Goal: Task Accomplishment & Management: Use online tool/utility

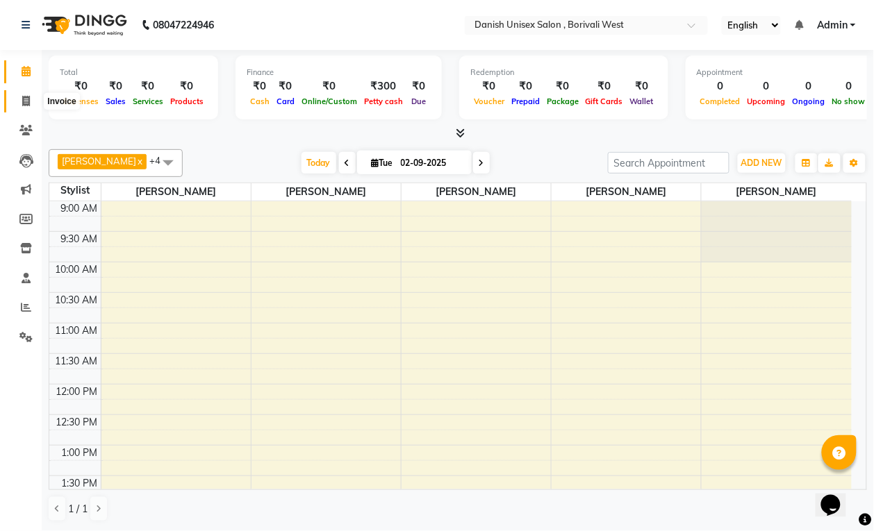
click at [25, 103] on icon at bounding box center [26, 101] width 8 height 10
select select "service"
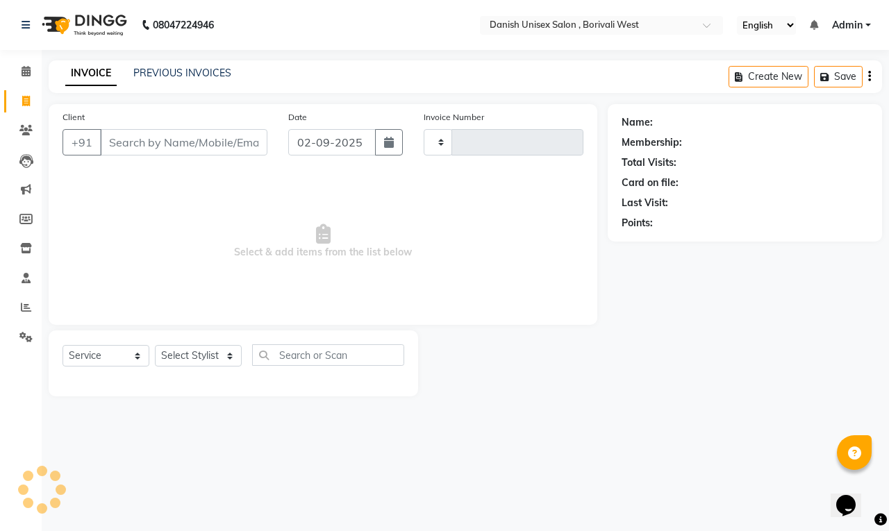
type input "3384"
select select "6929"
click at [26, 72] on icon at bounding box center [26, 71] width 9 height 10
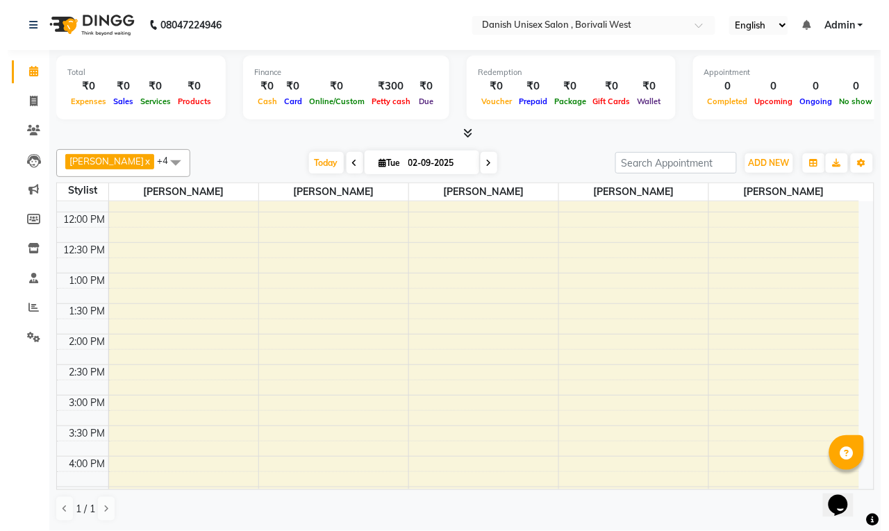
scroll to position [174, 0]
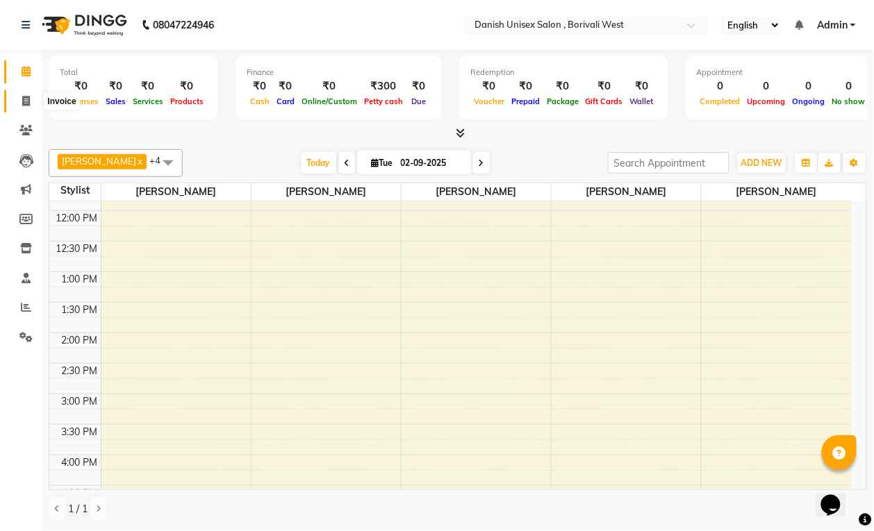
click at [26, 97] on icon at bounding box center [26, 101] width 8 height 10
select select "service"
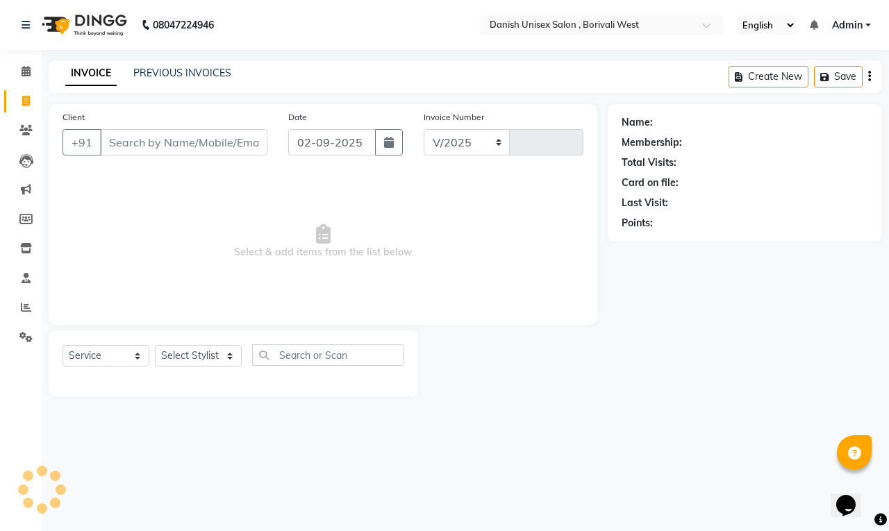
select select "6929"
type input "3384"
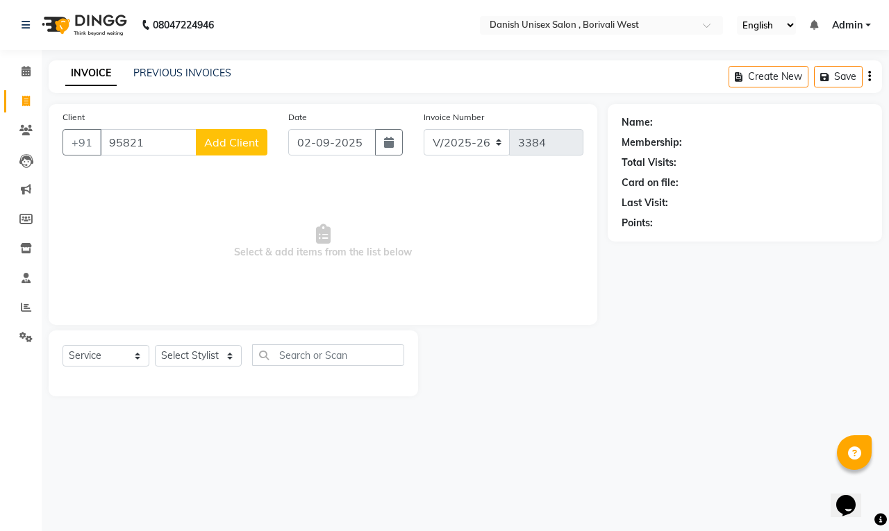
click at [160, 147] on input "95821" at bounding box center [148, 142] width 97 height 26
type input "9582414870"
click at [228, 147] on span "Add Client" at bounding box center [231, 142] width 55 height 14
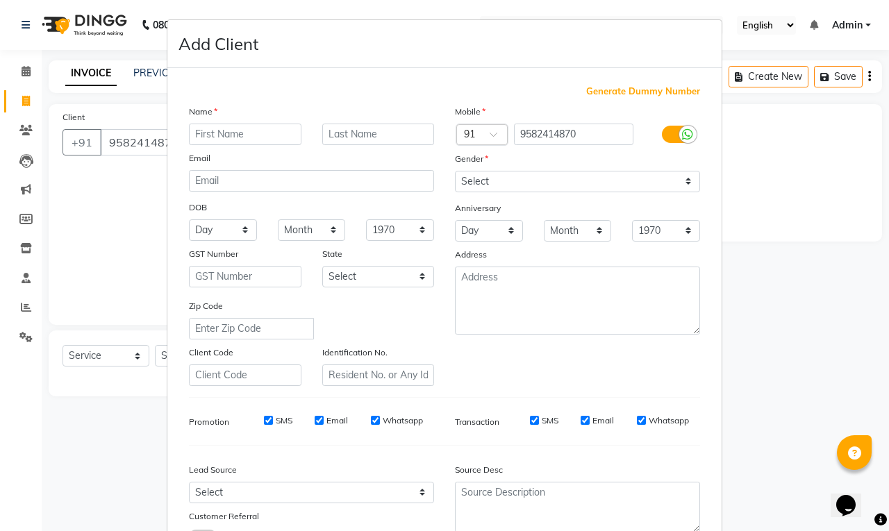
type input "m"
type input "Mayuri"
click at [376, 135] on input "text" at bounding box center [378, 135] width 113 height 22
type input "Agrwal"
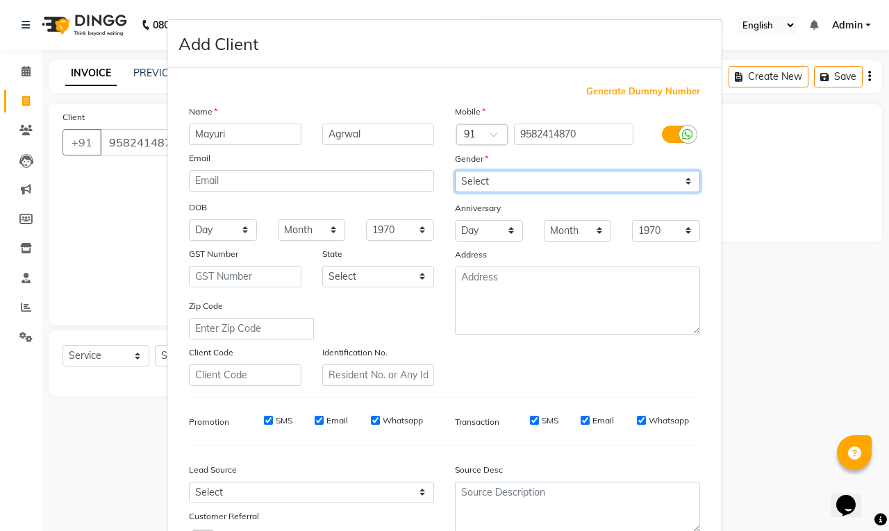
click at [472, 177] on select "Select [DEMOGRAPHIC_DATA] [DEMOGRAPHIC_DATA] Other Prefer Not To Say" at bounding box center [577, 182] width 245 height 22
select select "[DEMOGRAPHIC_DATA]"
click at [455, 171] on select "Select [DEMOGRAPHIC_DATA] [DEMOGRAPHIC_DATA] Other Prefer Not To Say" at bounding box center [577, 182] width 245 height 22
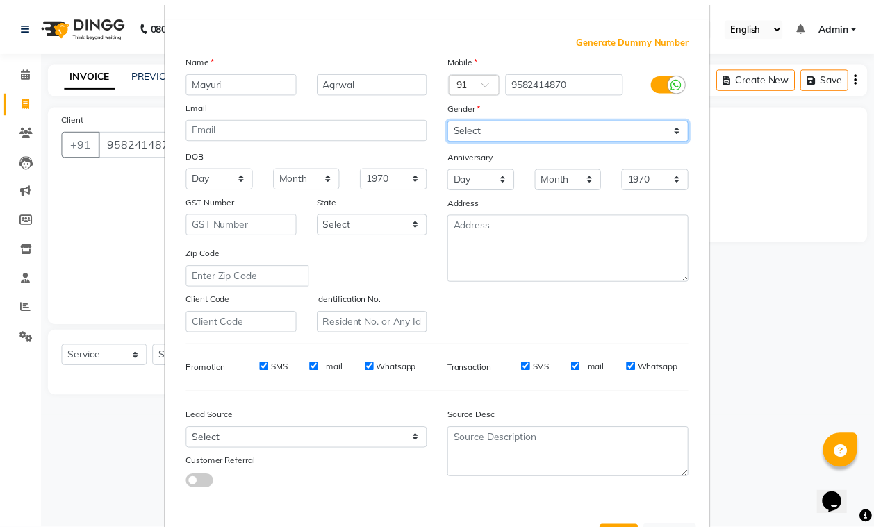
scroll to position [105, 0]
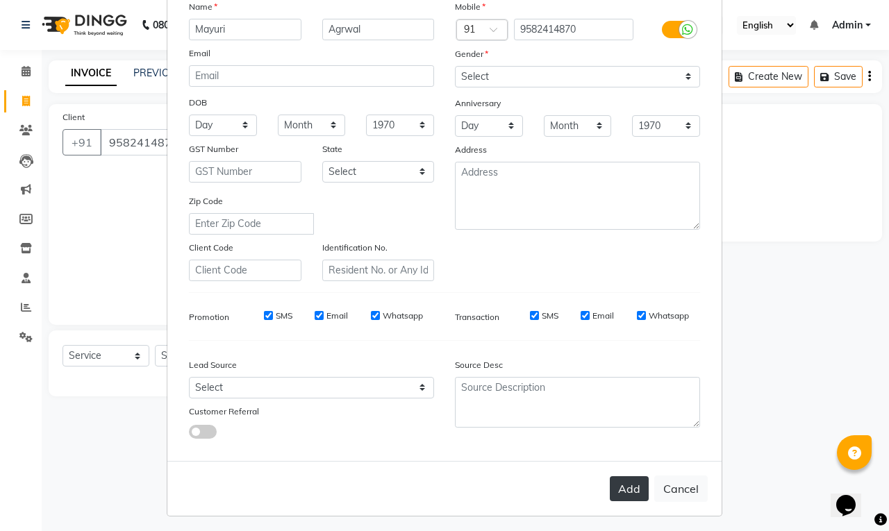
click at [612, 481] on button "Add" at bounding box center [629, 489] width 39 height 25
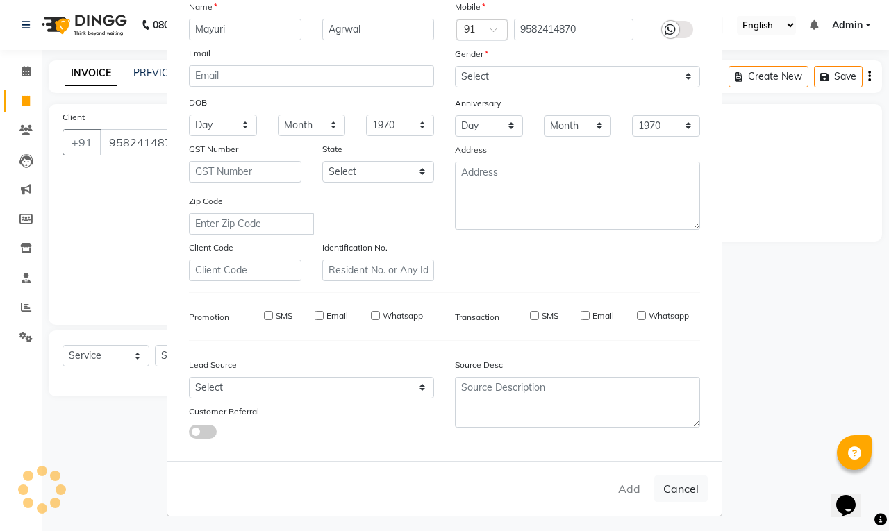
select select
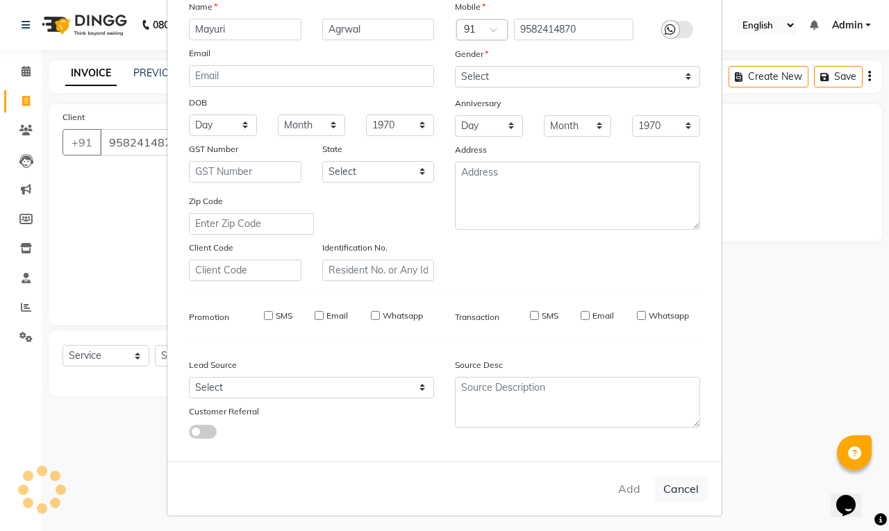
select select
checkbox input "false"
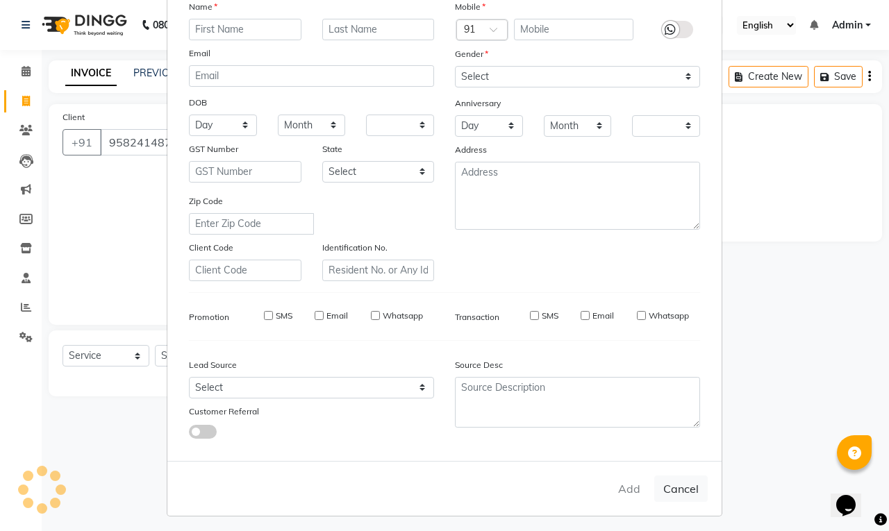
checkbox input "false"
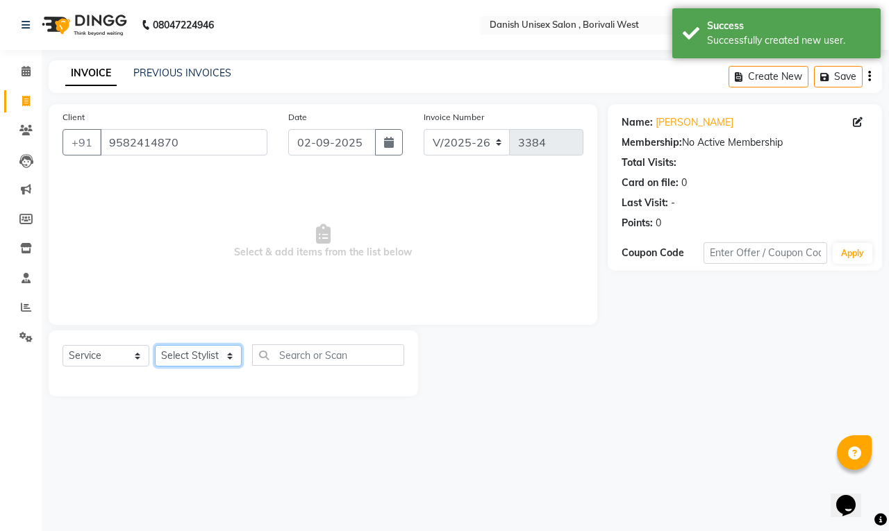
click at [201, 358] on select "Select Stylist [PERSON_NAME] [PERSON_NAME] kajal [PERSON_NAME] [PERSON_NAME] [P…" at bounding box center [198, 356] width 87 height 22
select select "54589"
click at [155, 345] on select "Select Stylist [PERSON_NAME] [PERSON_NAME] kajal [PERSON_NAME] [PERSON_NAME] [P…" at bounding box center [198, 356] width 87 height 22
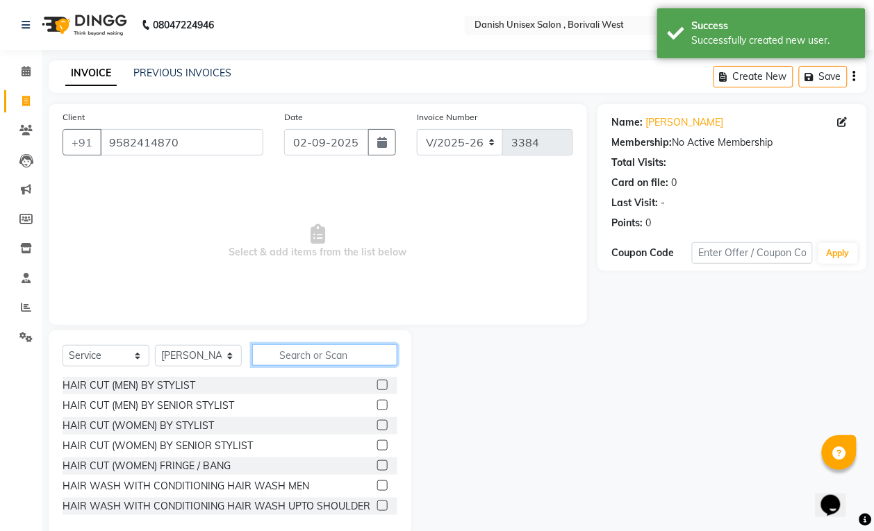
click at [281, 361] on input "text" at bounding box center [324, 356] width 145 height 22
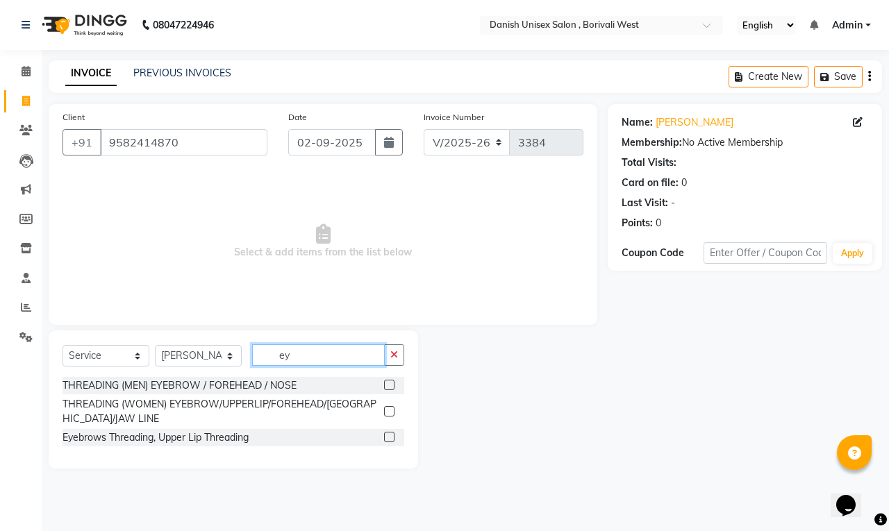
type input "ey"
click at [390, 411] on label at bounding box center [389, 411] width 10 height 10
click at [390, 411] on input "checkbox" at bounding box center [388, 412] width 9 height 9
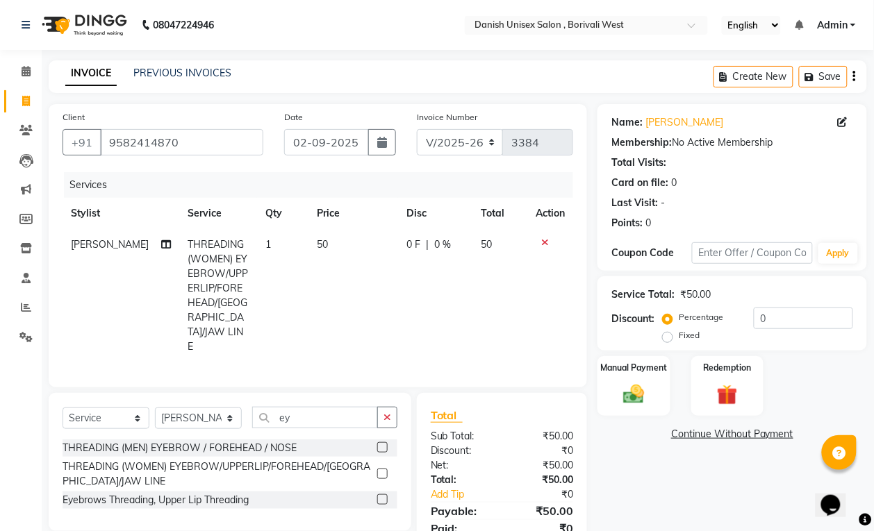
click at [380, 469] on label at bounding box center [382, 474] width 10 height 10
click at [380, 470] on input "checkbox" at bounding box center [381, 474] width 9 height 9
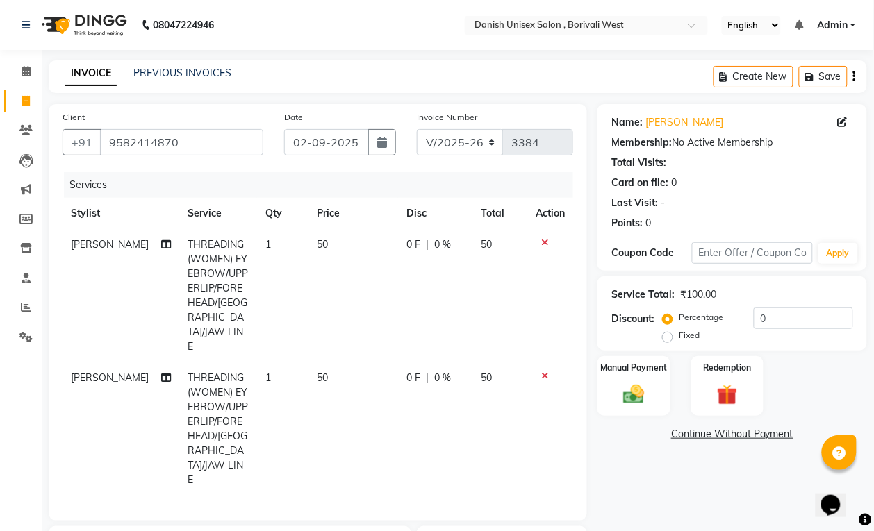
scroll to position [147, 0]
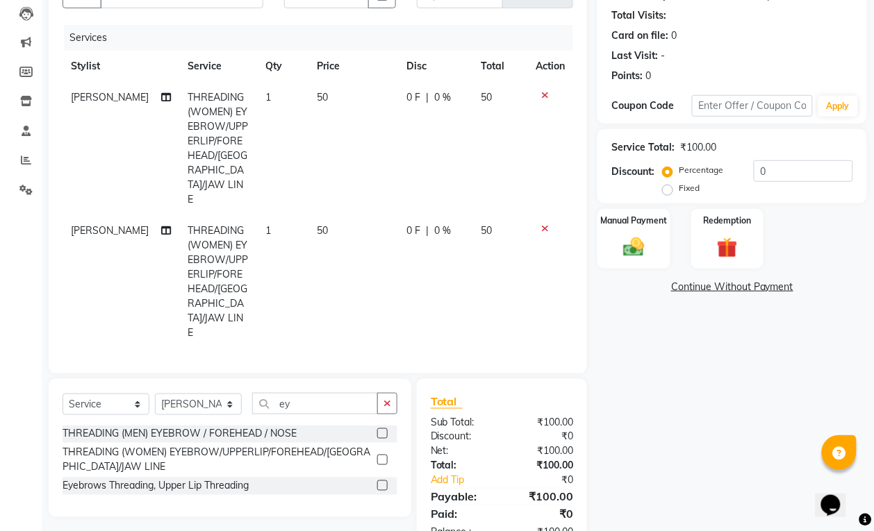
click at [383, 455] on label at bounding box center [382, 460] width 10 height 10
click at [383, 456] on input "checkbox" at bounding box center [381, 460] width 9 height 9
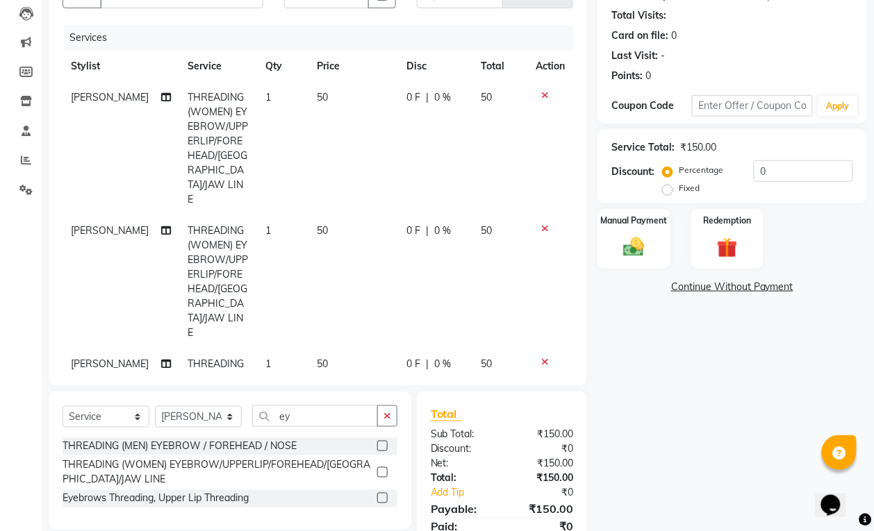
scroll to position [203, 0]
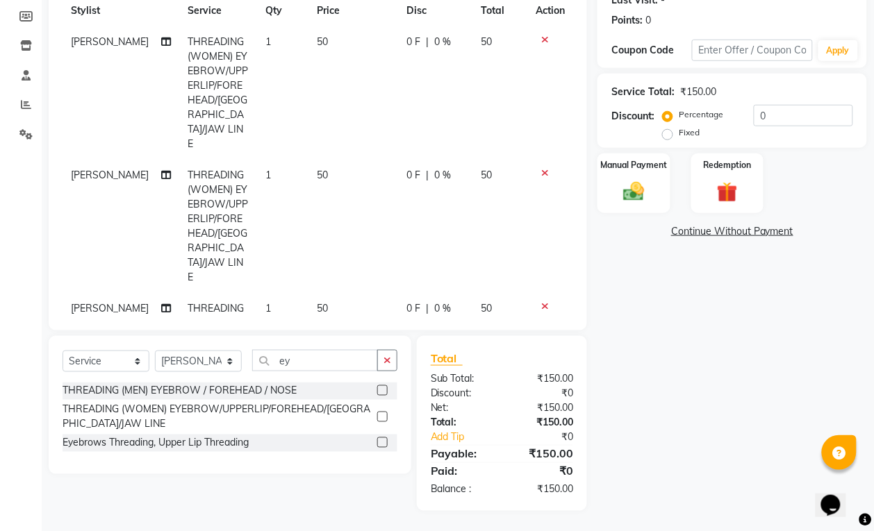
click at [384, 418] on label at bounding box center [382, 417] width 10 height 10
click at [384, 418] on input "checkbox" at bounding box center [381, 417] width 9 height 9
checkbox input "false"
click at [599, 178] on div "Manual Payment" at bounding box center [634, 183] width 76 height 63
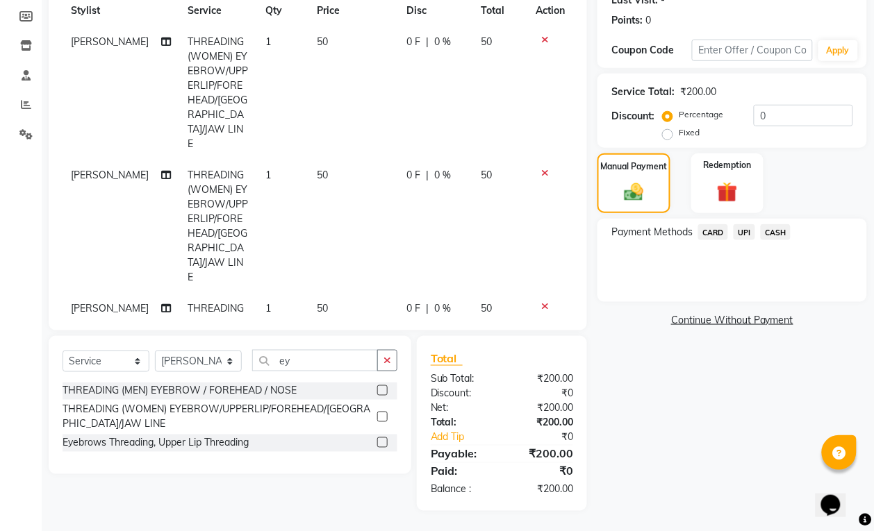
click at [778, 228] on span "CASH" at bounding box center [776, 232] width 30 height 16
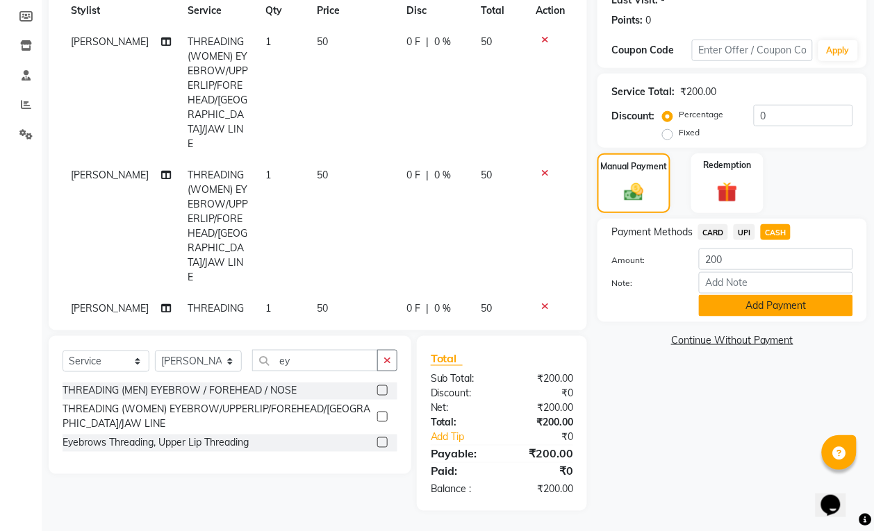
click at [754, 299] on button "Add Payment" at bounding box center [776, 306] width 154 height 22
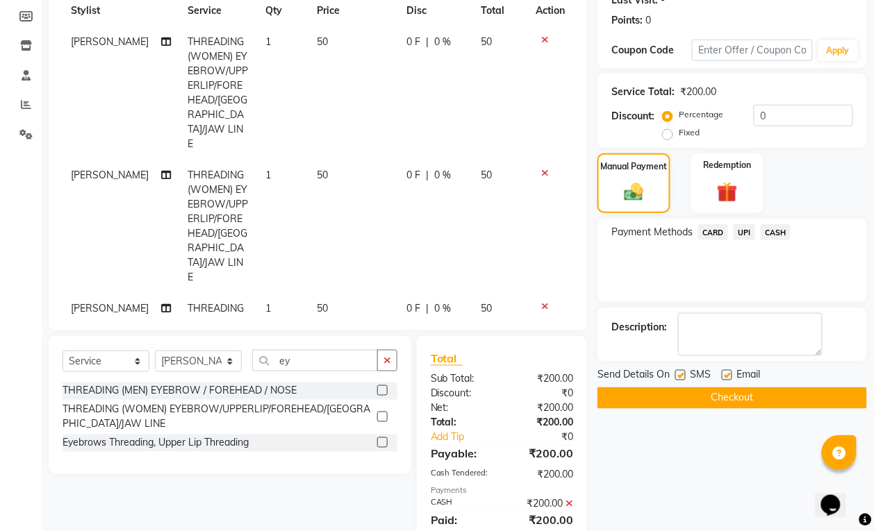
scroll to position [252, 0]
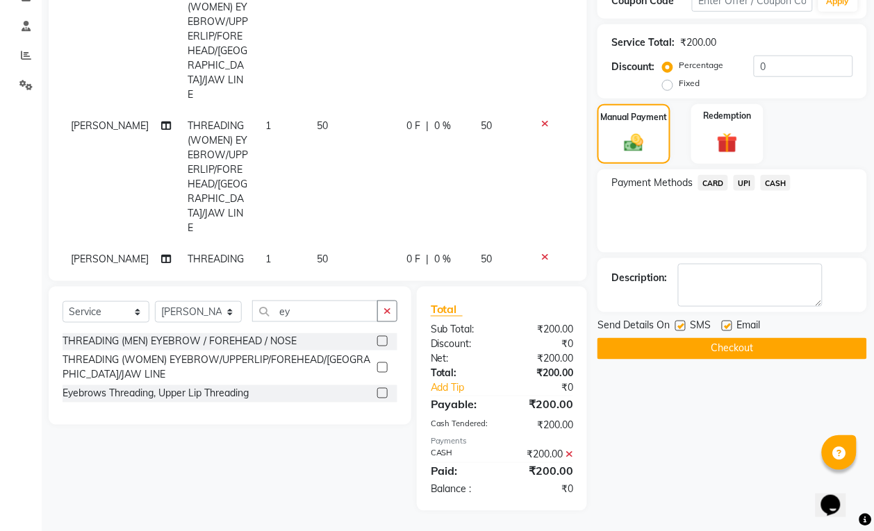
click at [730, 349] on button "Checkout" at bounding box center [732, 349] width 270 height 22
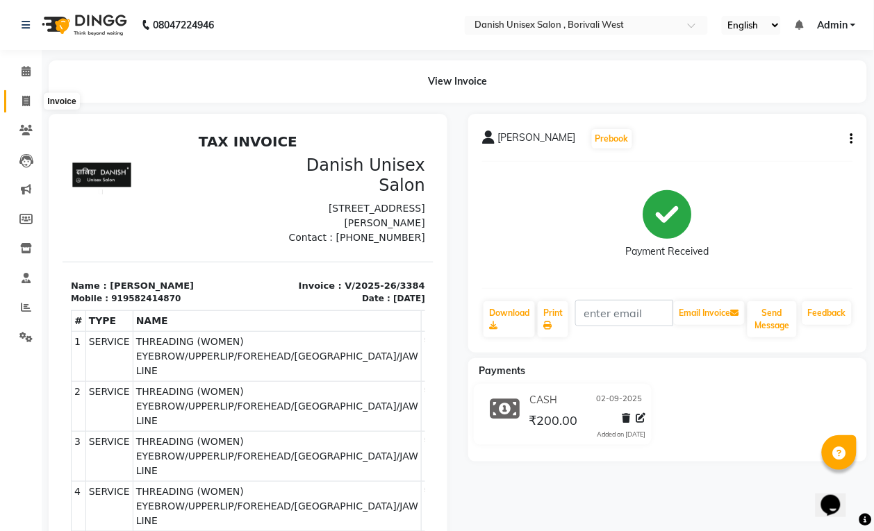
click at [22, 94] on span at bounding box center [26, 102] width 24 height 16
select select "service"
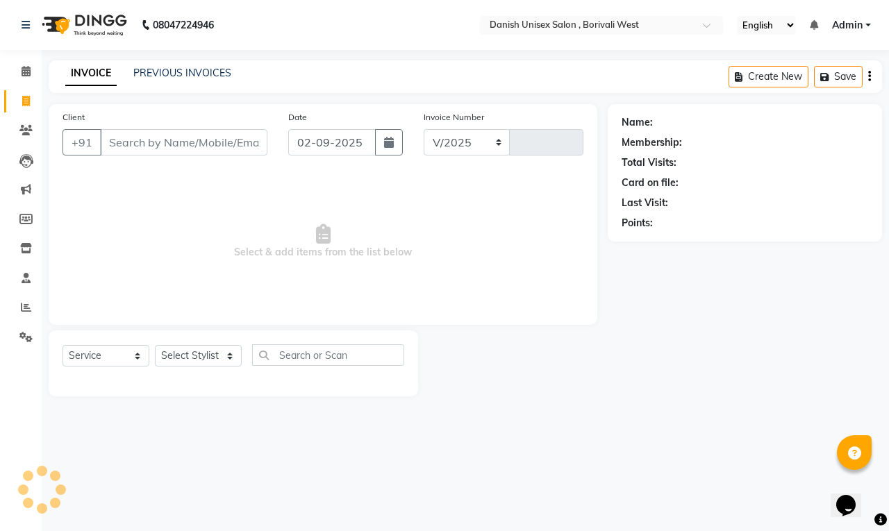
select select "6929"
type input "3385"
click at [22, 70] on icon at bounding box center [26, 71] width 9 height 10
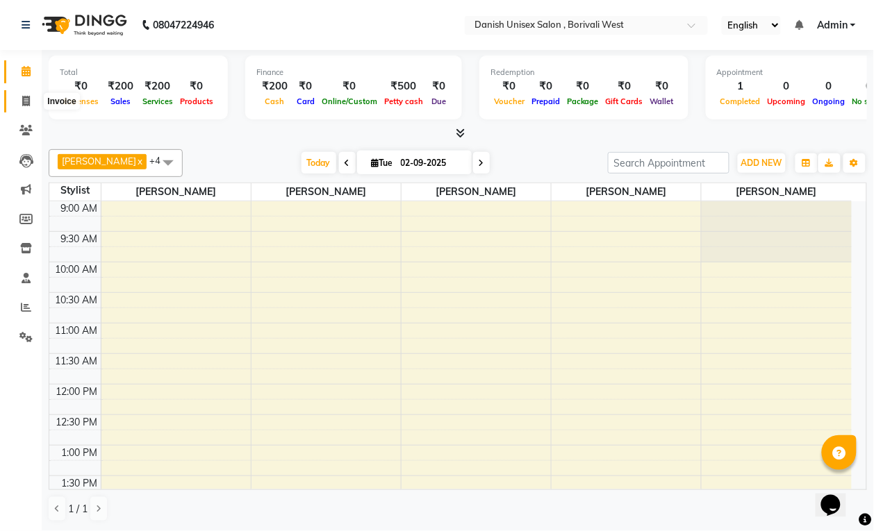
click at [24, 101] on icon at bounding box center [26, 101] width 8 height 10
select select "service"
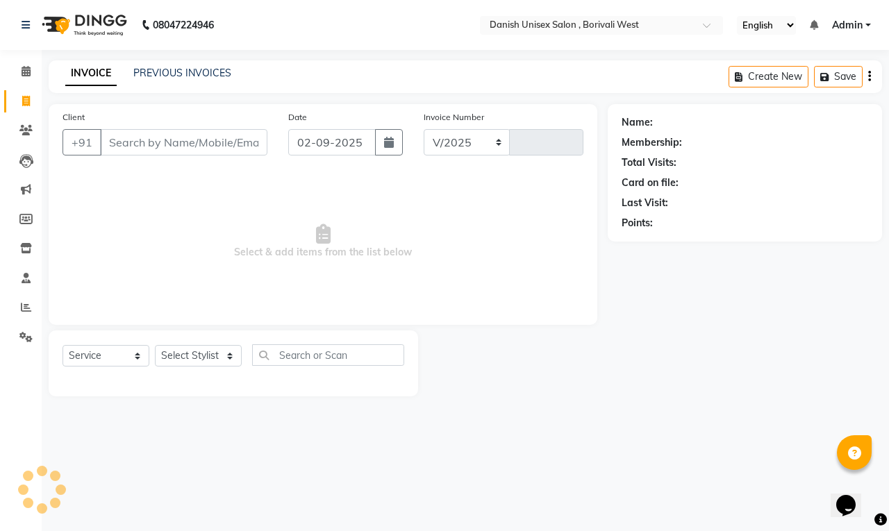
select select "6929"
type input "3385"
type input "9320433002"
click at [245, 142] on span "Add Client" at bounding box center [231, 142] width 55 height 14
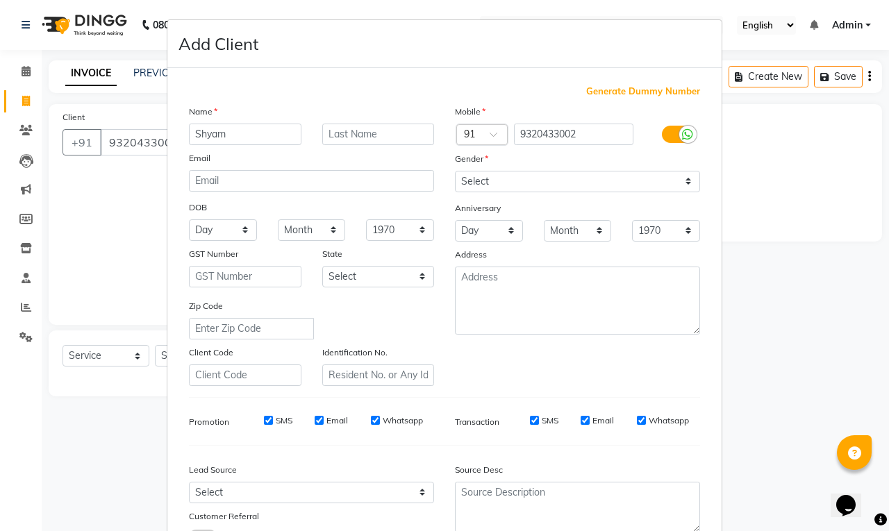
type input "Shyam"
click at [500, 181] on select "Select [DEMOGRAPHIC_DATA] [DEMOGRAPHIC_DATA] Other Prefer Not To Say" at bounding box center [577, 182] width 245 height 22
select select "[DEMOGRAPHIC_DATA]"
click at [455, 171] on select "Select [DEMOGRAPHIC_DATA] [DEMOGRAPHIC_DATA] Other Prefer Not To Say" at bounding box center [577, 182] width 245 height 22
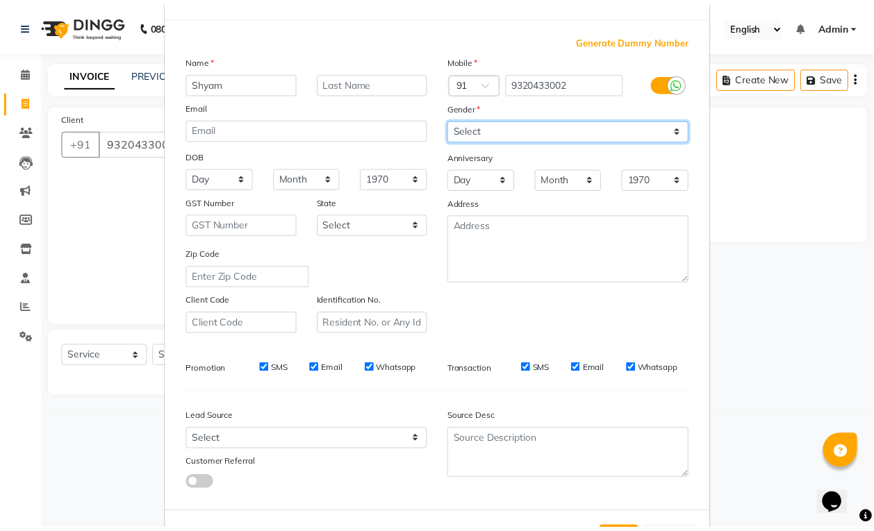
scroll to position [105, 0]
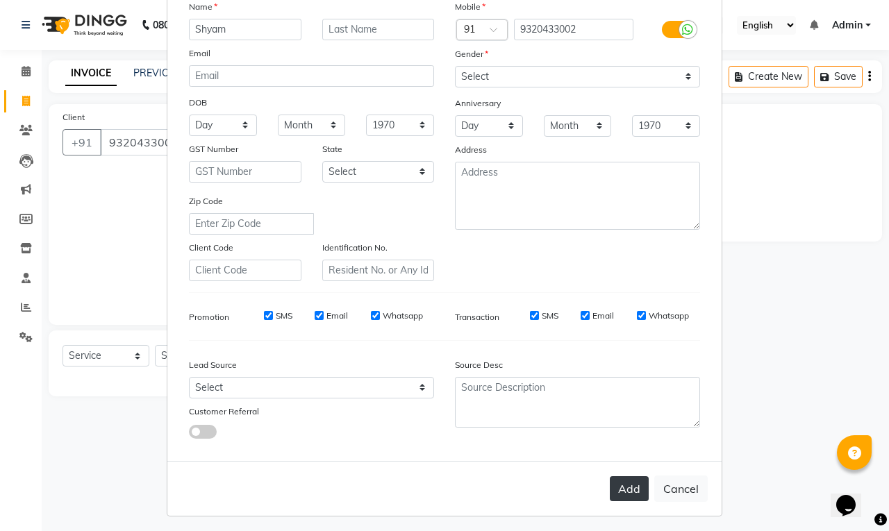
click at [617, 484] on button "Add" at bounding box center [629, 489] width 39 height 25
select select
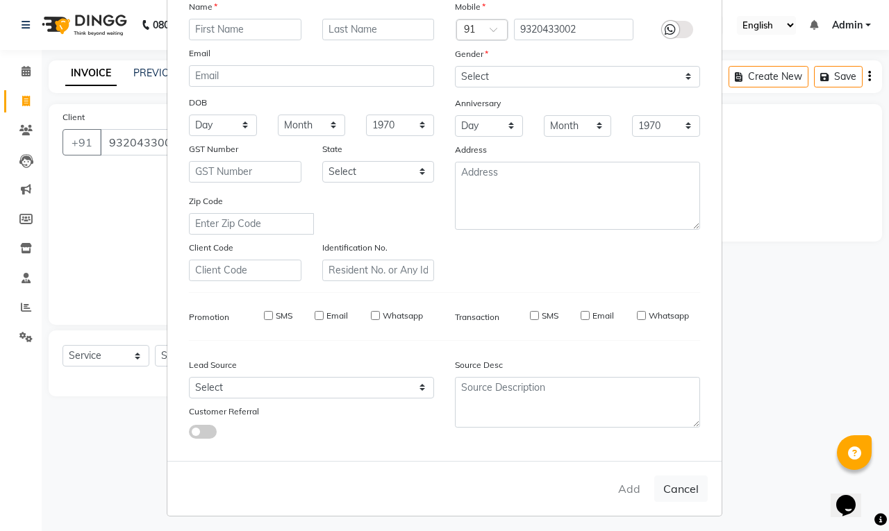
select select
checkbox input "false"
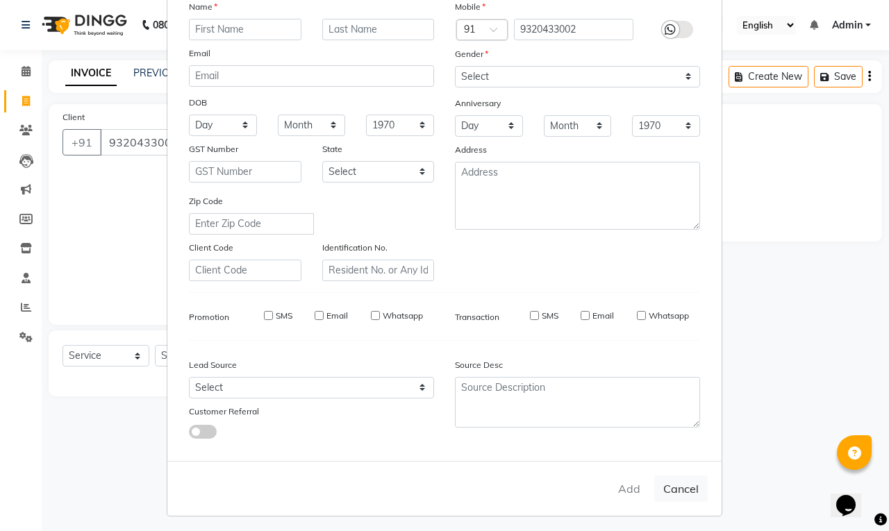
checkbox input "false"
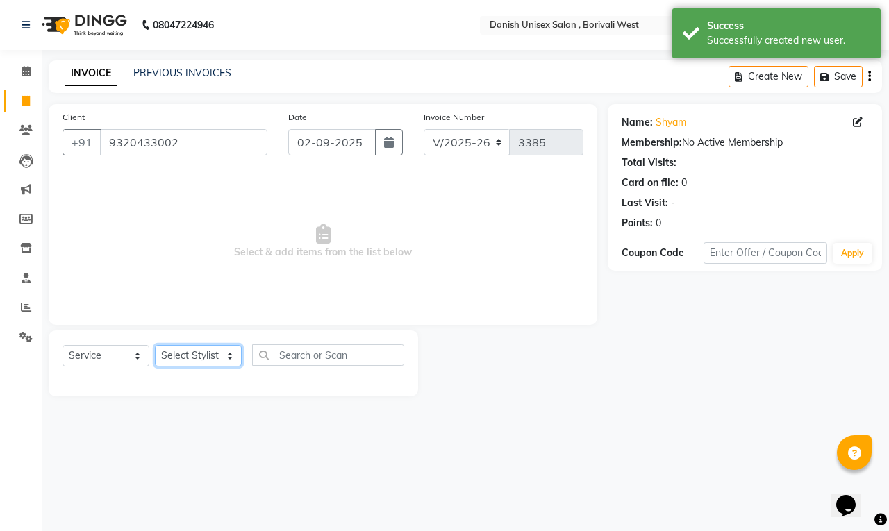
click at [181, 355] on select "Select Stylist [PERSON_NAME] [PERSON_NAME] kajal [PERSON_NAME] [PERSON_NAME] [P…" at bounding box center [198, 356] width 87 height 22
select select "54585"
click at [155, 345] on select "Select Stylist [PERSON_NAME] [PERSON_NAME] kajal [PERSON_NAME] [PERSON_NAME] [P…" at bounding box center [198, 356] width 87 height 22
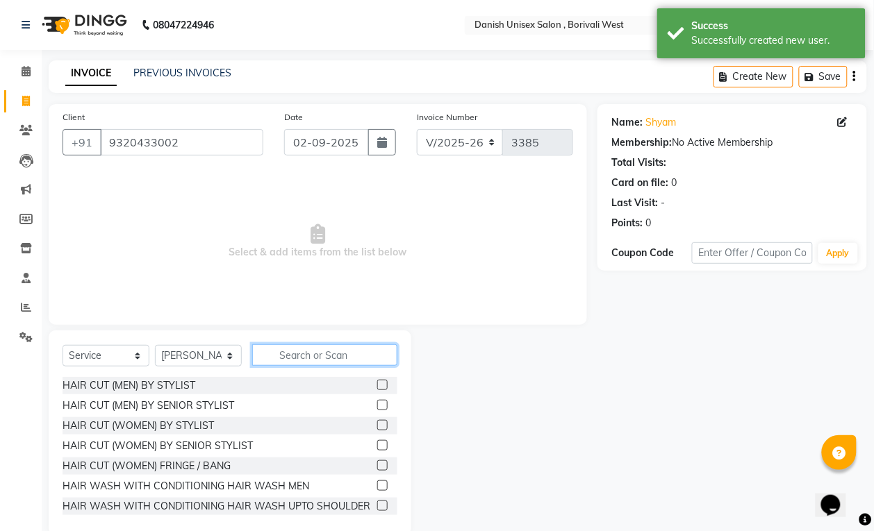
click at [342, 365] on input "text" at bounding box center [324, 356] width 145 height 22
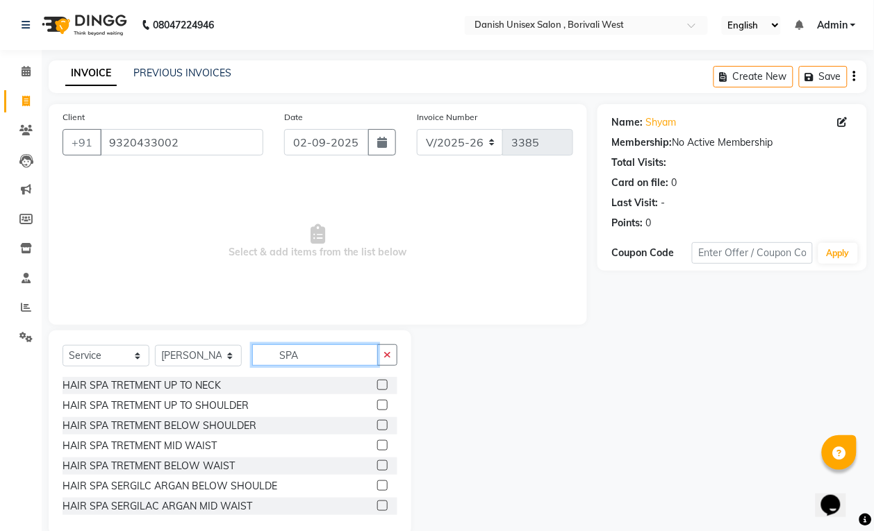
type input "SPA"
click at [377, 383] on label at bounding box center [382, 385] width 10 height 10
click at [377, 383] on input "checkbox" at bounding box center [381, 385] width 9 height 9
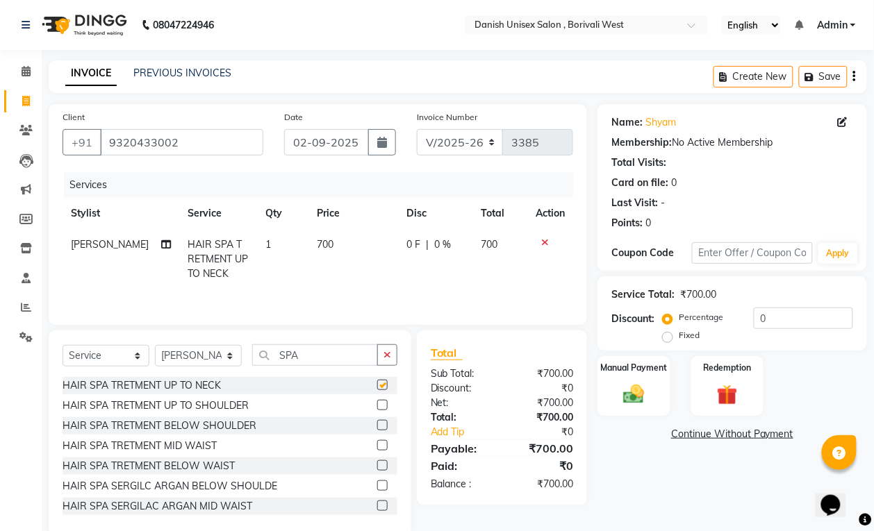
checkbox input "false"
click at [410, 247] on span "0 F" at bounding box center [413, 245] width 14 height 15
select select "54585"
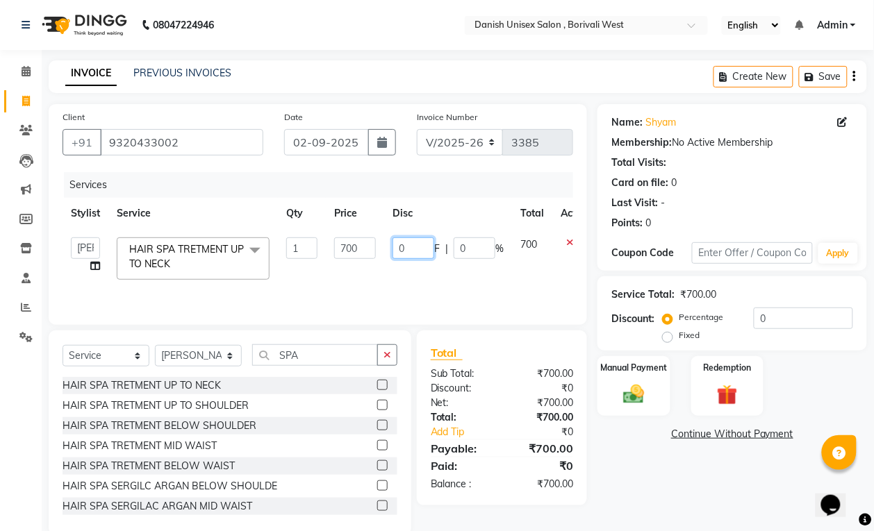
click at [419, 257] on input "0" at bounding box center [413, 249] width 42 height 22
type input "0100"
click at [446, 280] on td "0100 F | 0 %" at bounding box center [448, 258] width 128 height 59
select select "54585"
click at [612, 393] on div "Manual Payment" at bounding box center [634, 386] width 76 height 63
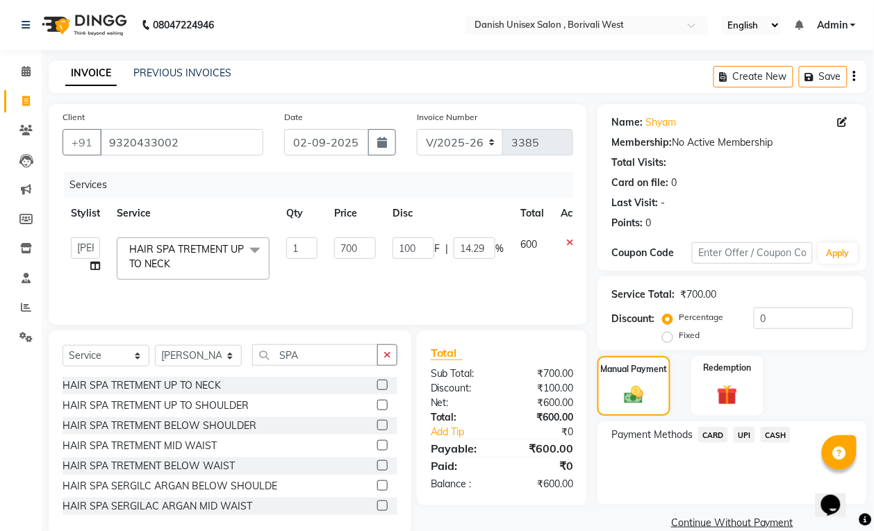
click at [742, 436] on span "UPI" at bounding box center [745, 435] width 22 height 16
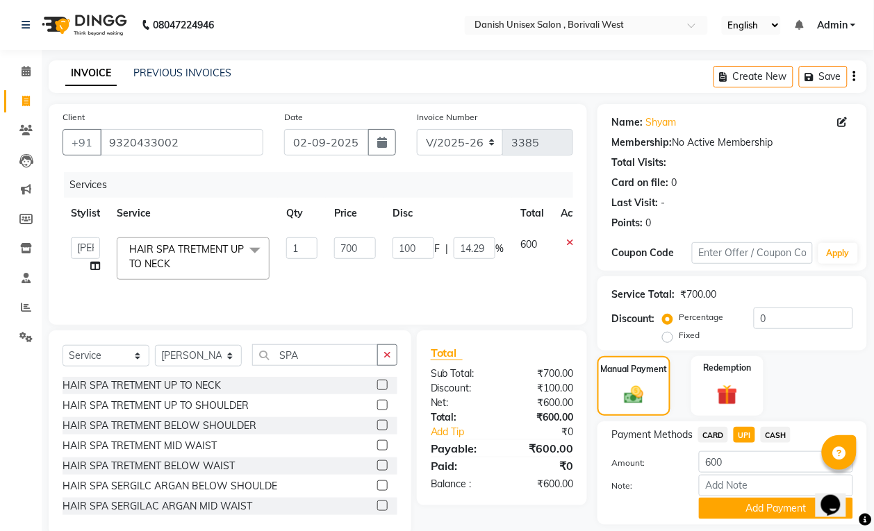
scroll to position [42, 0]
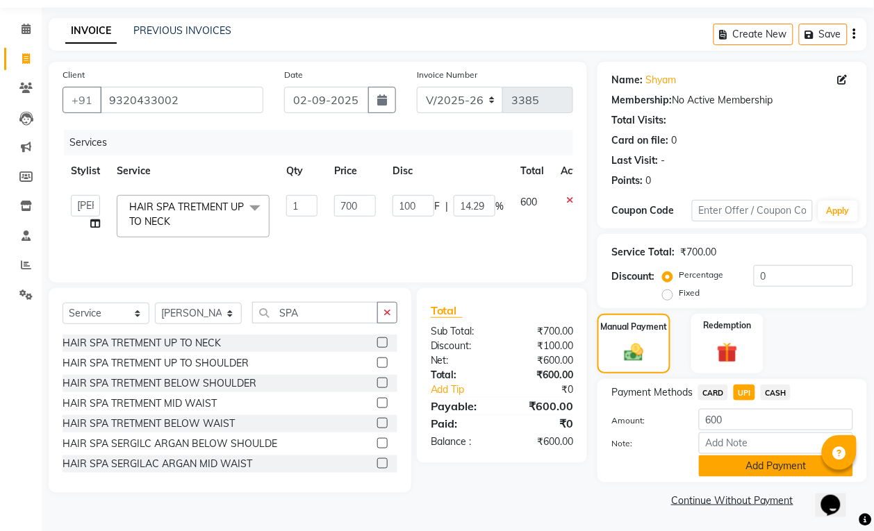
click at [759, 463] on button "Add Payment" at bounding box center [776, 467] width 154 height 22
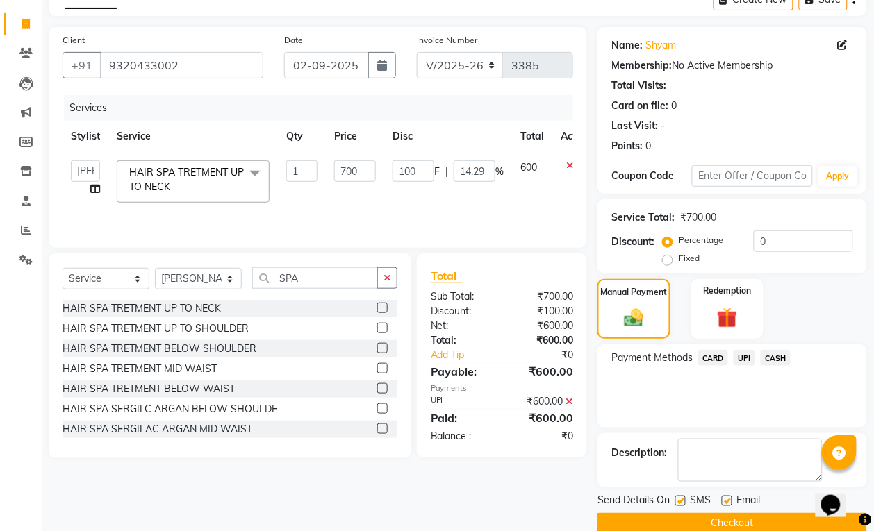
scroll to position [102, 0]
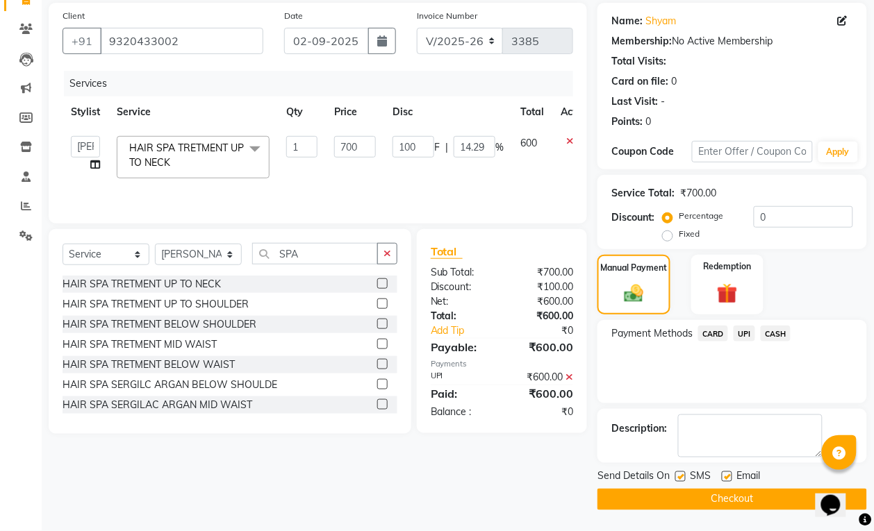
click at [765, 504] on button "Checkout" at bounding box center [732, 500] width 270 height 22
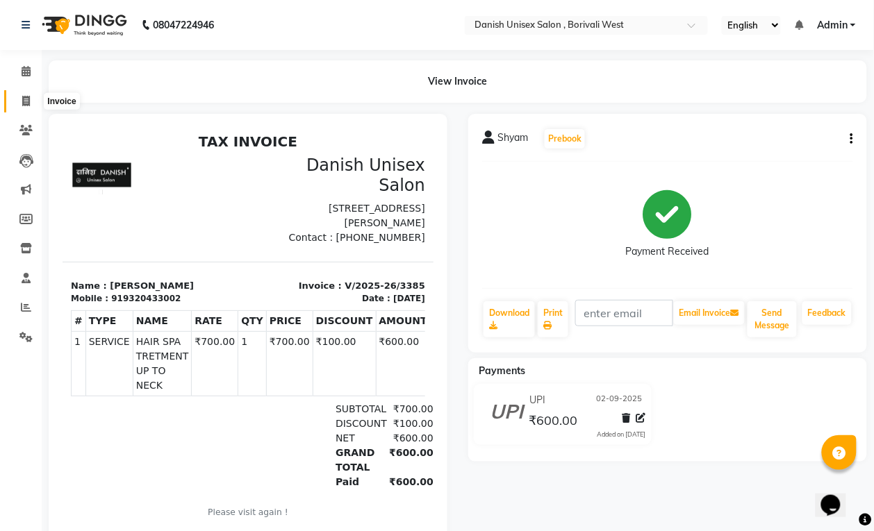
click at [28, 101] on icon at bounding box center [26, 101] width 8 height 10
select select "service"
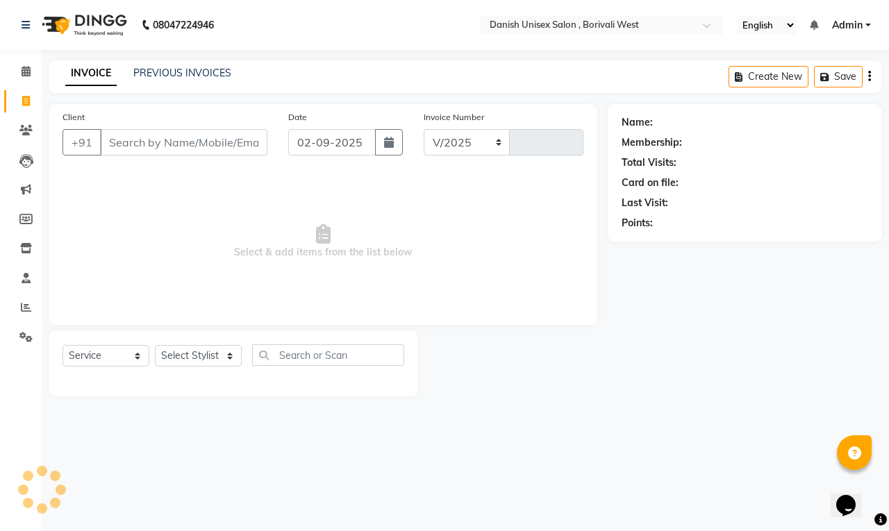
select select "6929"
type input "3386"
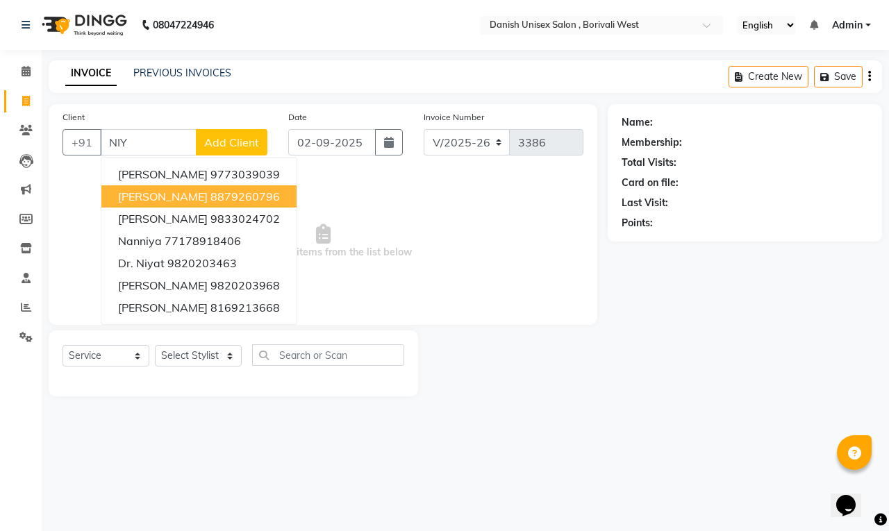
click at [210, 200] on ngb-highlight "8879260796" at bounding box center [244, 197] width 69 height 14
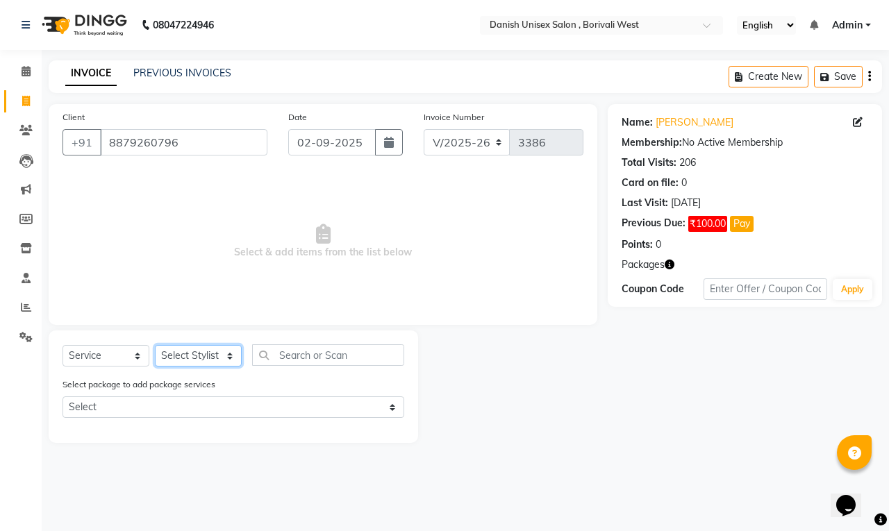
click at [208, 358] on select "Select Stylist [PERSON_NAME] [PERSON_NAME] kajal [PERSON_NAME] [PERSON_NAME] [P…" at bounding box center [198, 356] width 87 height 22
click at [244, 143] on input "8879260796" at bounding box center [183, 142] width 167 height 26
click at [226, 153] on input "8879260796" at bounding box center [183, 142] width 167 height 26
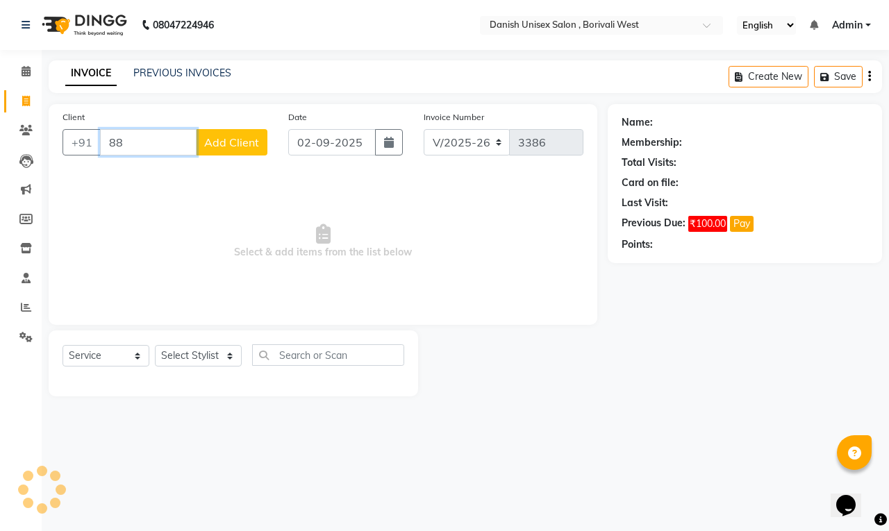
type input "8"
type input "k"
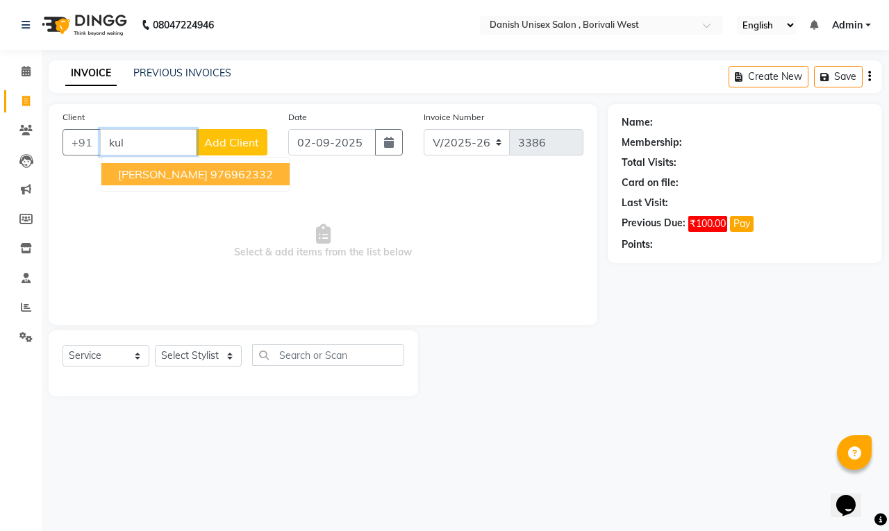
click at [165, 135] on input "kul" at bounding box center [148, 142] width 97 height 26
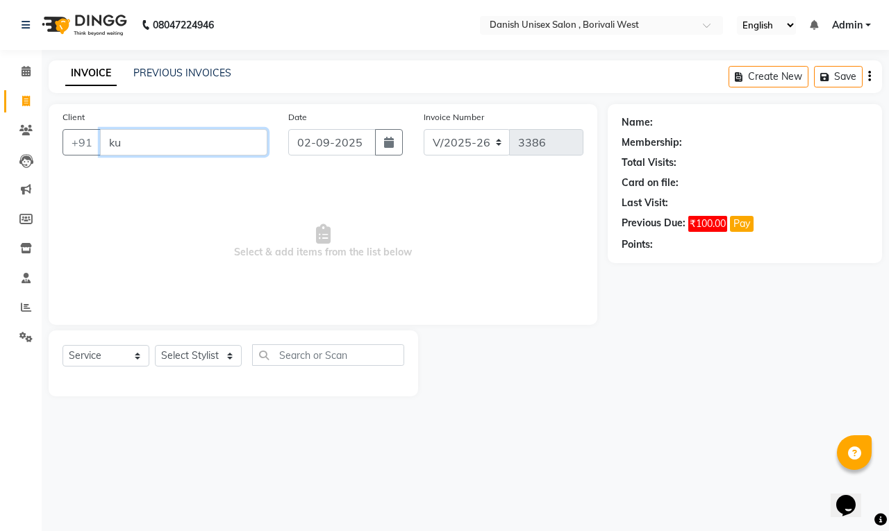
type input "k"
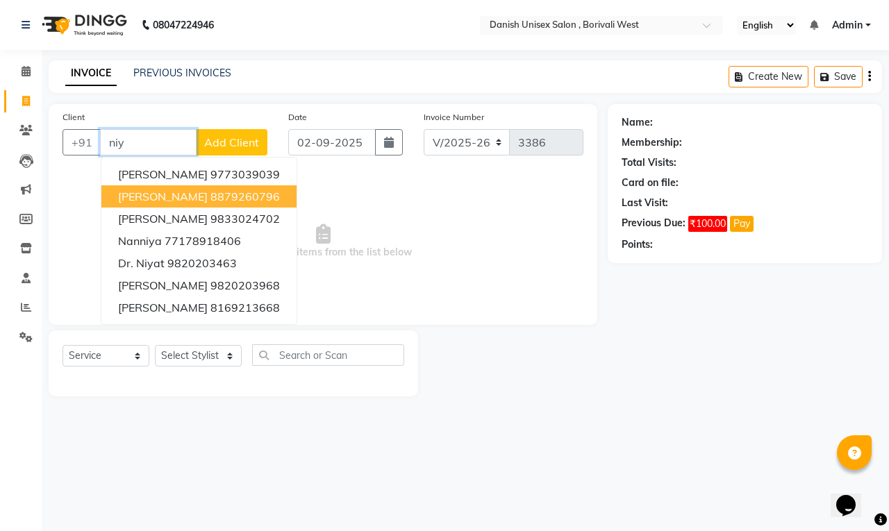
click at [167, 199] on span "[PERSON_NAME]" at bounding box center [163, 197] width 90 height 14
type input "8879260796"
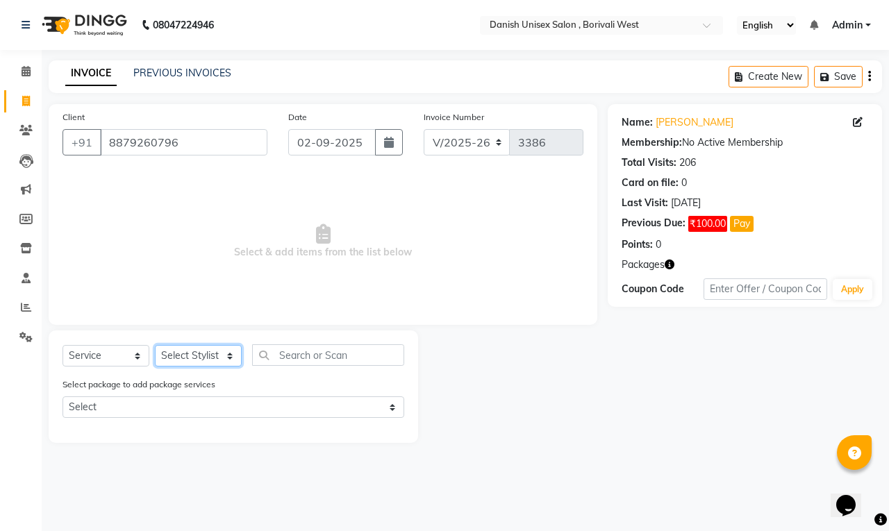
click at [189, 360] on select "Select Stylist [PERSON_NAME] [PERSON_NAME] kajal [PERSON_NAME] [PERSON_NAME] [P…" at bounding box center [198, 356] width 87 height 22
select select "54584"
click at [155, 345] on select "Select Stylist [PERSON_NAME] [PERSON_NAME] kajal [PERSON_NAME] [PERSON_NAME] [P…" at bounding box center [198, 356] width 87 height 22
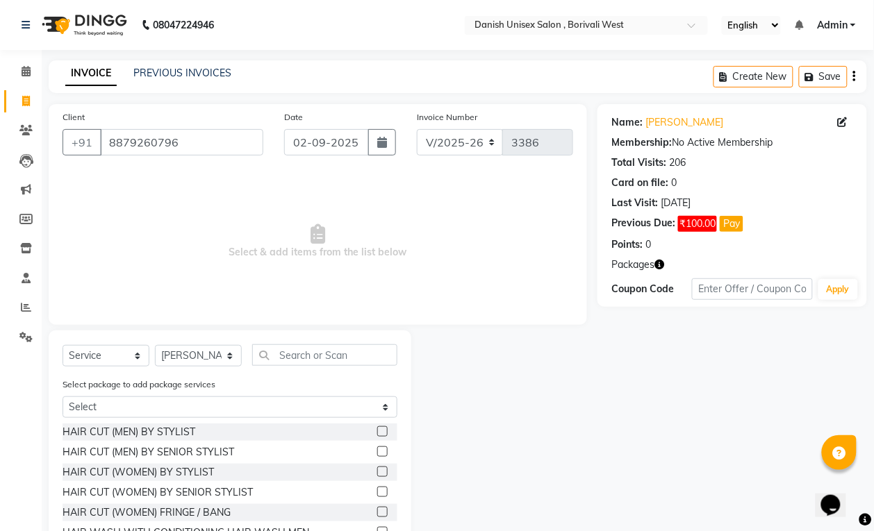
click at [377, 431] on label at bounding box center [382, 432] width 10 height 10
click at [377, 431] on input "checkbox" at bounding box center [381, 432] width 9 height 9
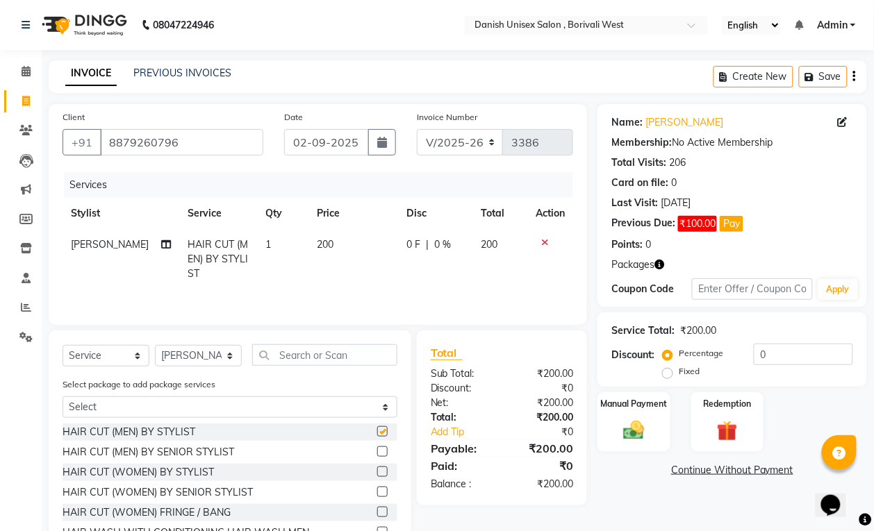
checkbox input "false"
click at [369, 355] on input "text" at bounding box center [324, 356] width 145 height 22
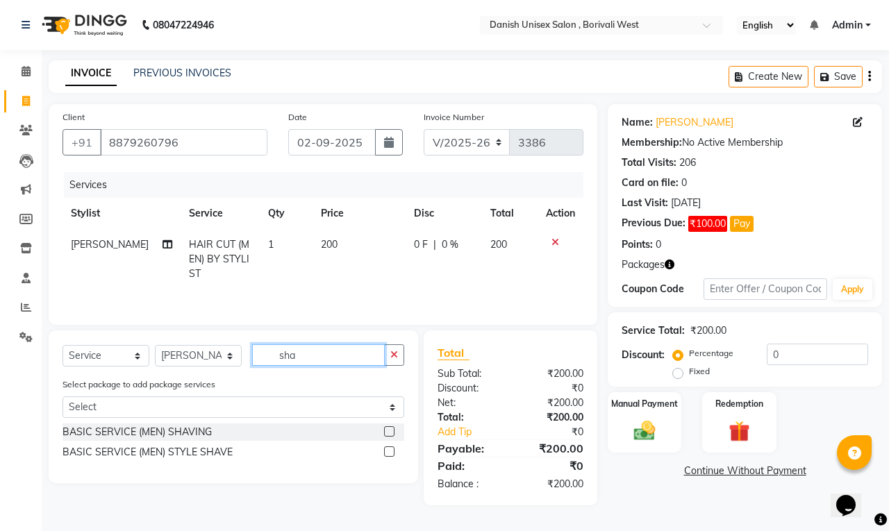
type input "sha"
click at [392, 435] on label at bounding box center [389, 432] width 10 height 10
click at [392, 435] on input "checkbox" at bounding box center [388, 432] width 9 height 9
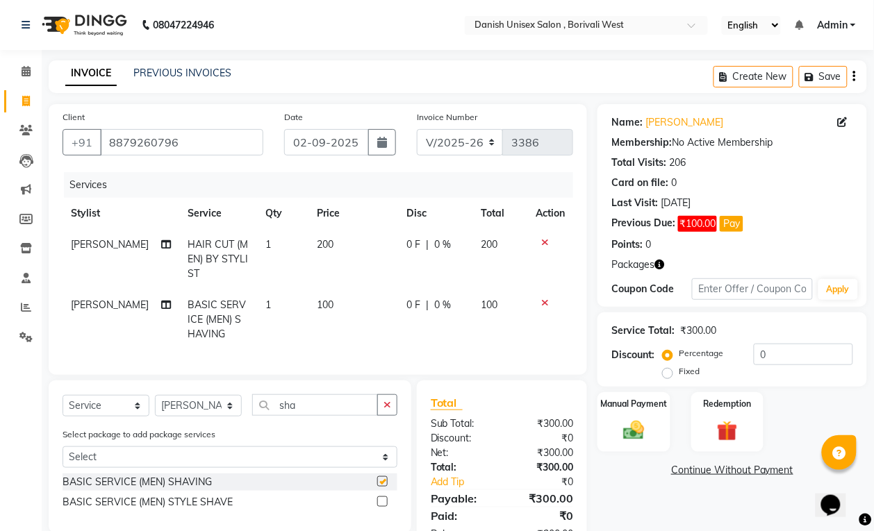
checkbox input "false"
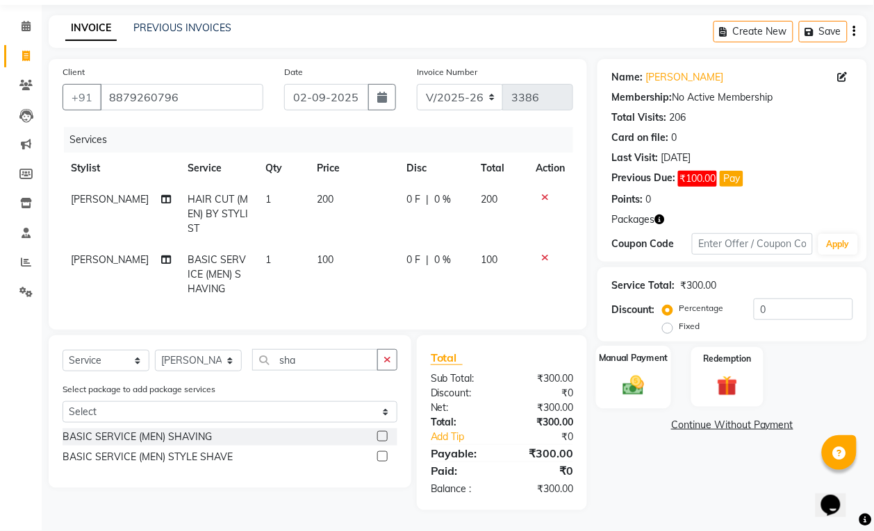
click at [616, 373] on img at bounding box center [633, 385] width 35 height 25
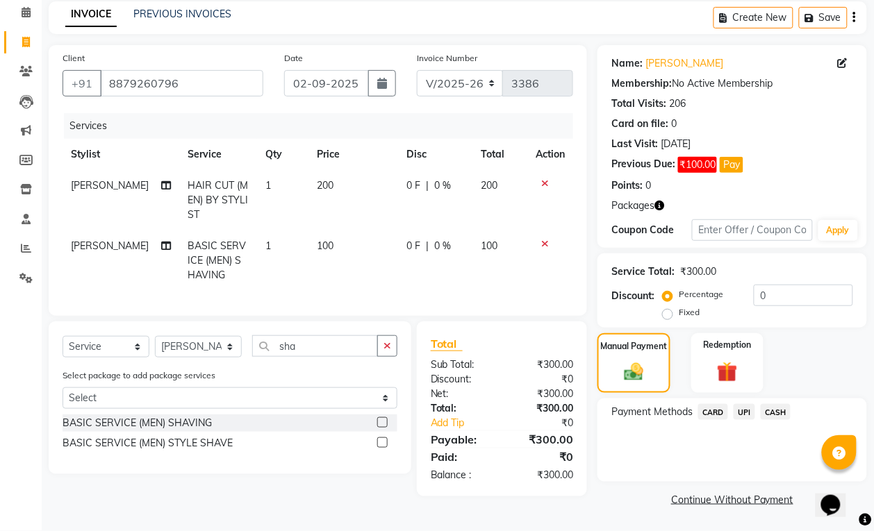
click at [779, 405] on span "CASH" at bounding box center [776, 412] width 30 height 16
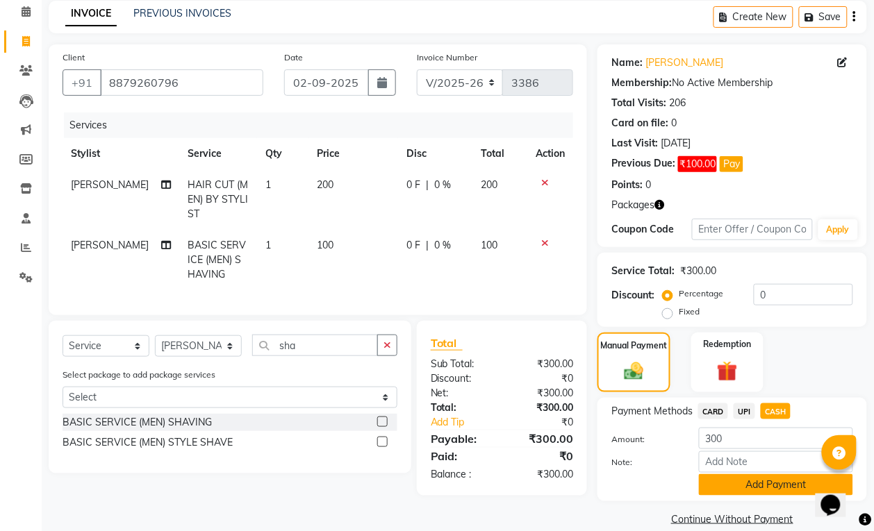
click at [781, 488] on button "Add Payment" at bounding box center [776, 485] width 154 height 22
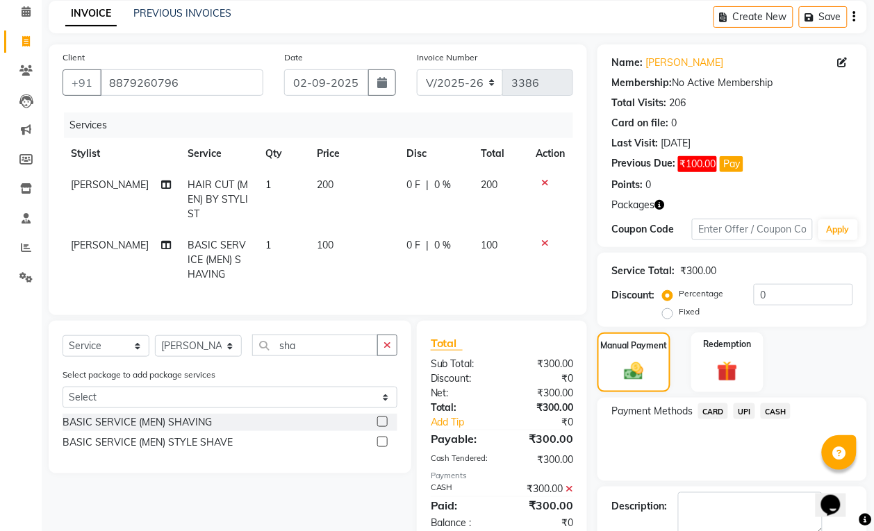
scroll to position [139, 0]
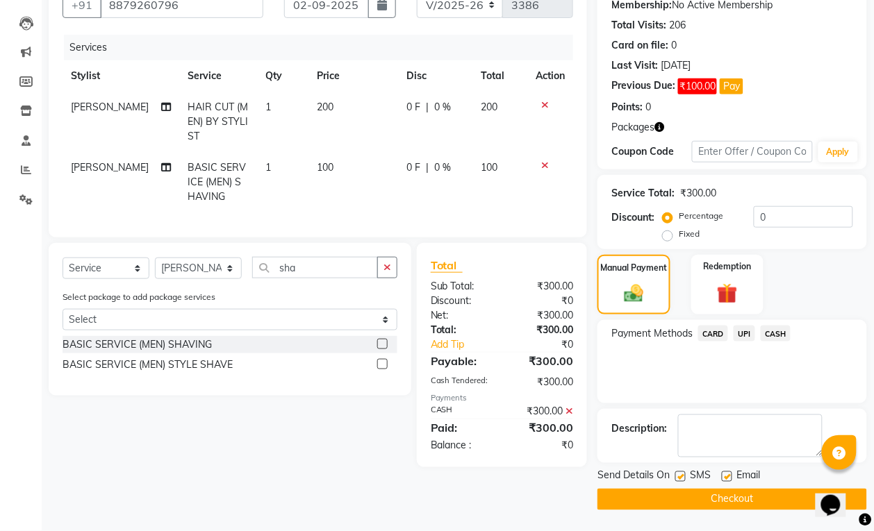
click at [749, 497] on button "Checkout" at bounding box center [732, 500] width 270 height 22
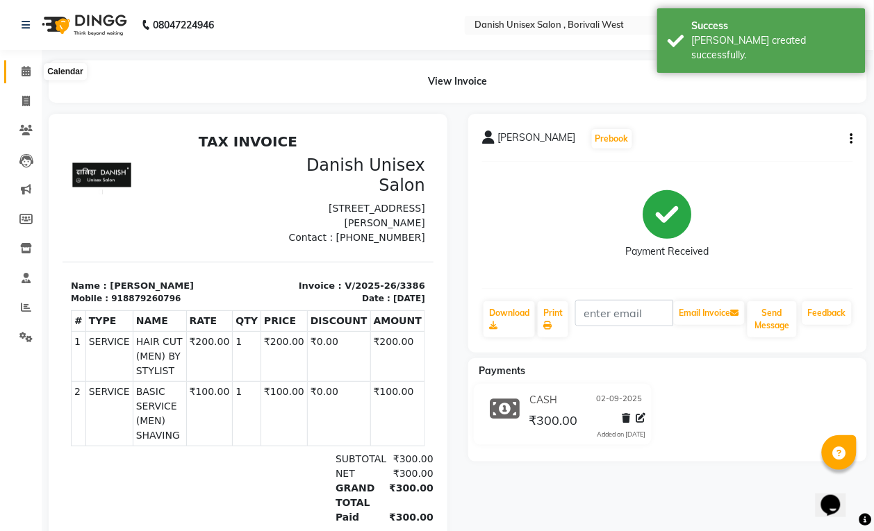
click at [22, 72] on icon at bounding box center [26, 71] width 9 height 10
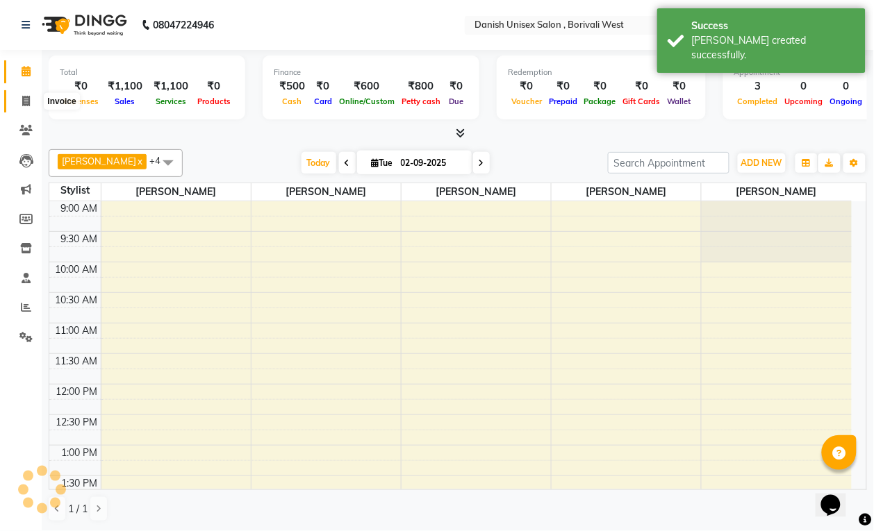
click at [25, 106] on icon at bounding box center [26, 101] width 8 height 10
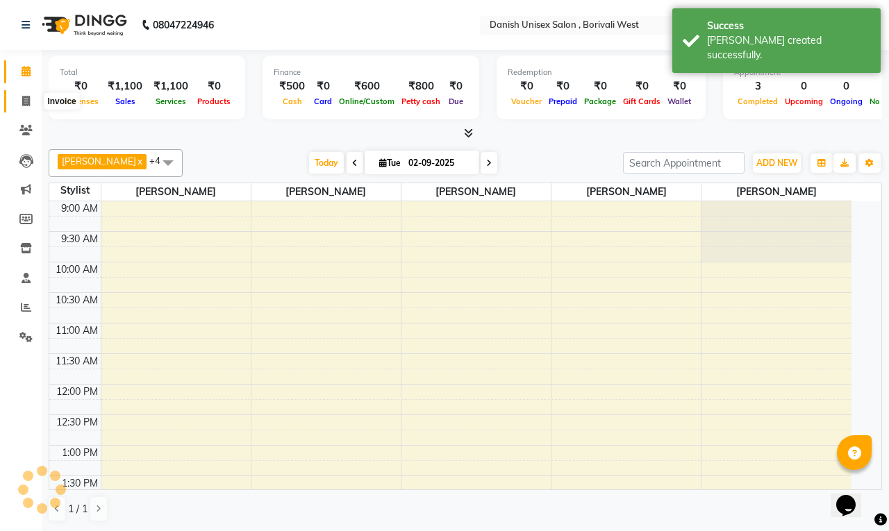
select select "service"
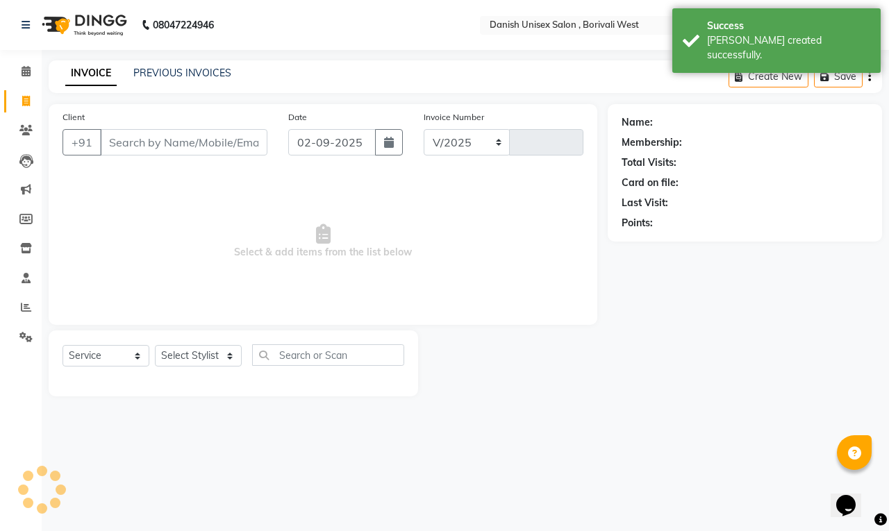
select select "6929"
type input "3387"
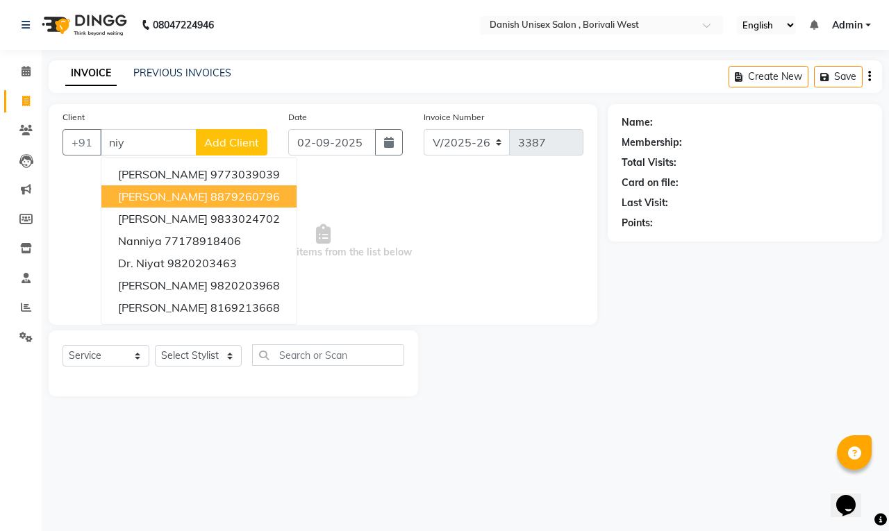
click at [167, 190] on span "[PERSON_NAME]" at bounding box center [163, 197] width 90 height 14
type input "8879260796"
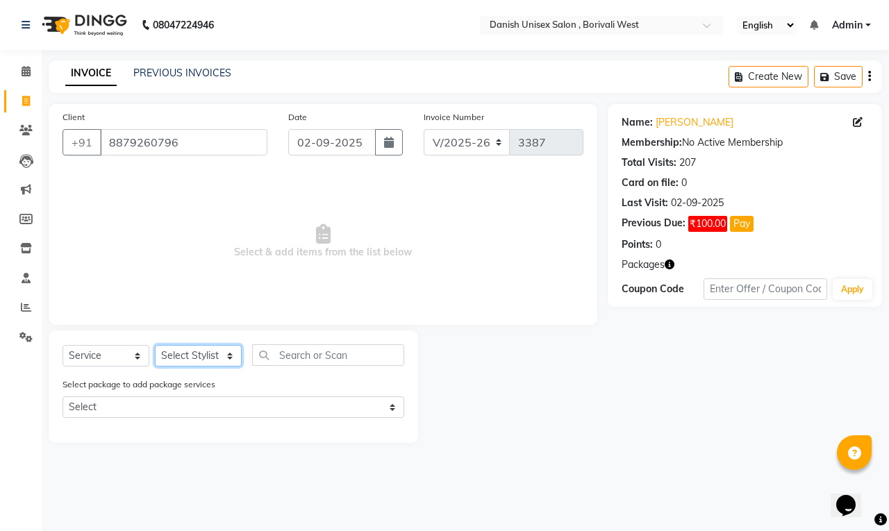
click at [204, 352] on select "Select Stylist [PERSON_NAME] [PERSON_NAME] kajal [PERSON_NAME] [PERSON_NAME] [P…" at bounding box center [198, 356] width 87 height 22
select select "54589"
click at [155, 345] on select "Select Stylist [PERSON_NAME] [PERSON_NAME] kajal [PERSON_NAME] [PERSON_NAME] [P…" at bounding box center [198, 356] width 87 height 22
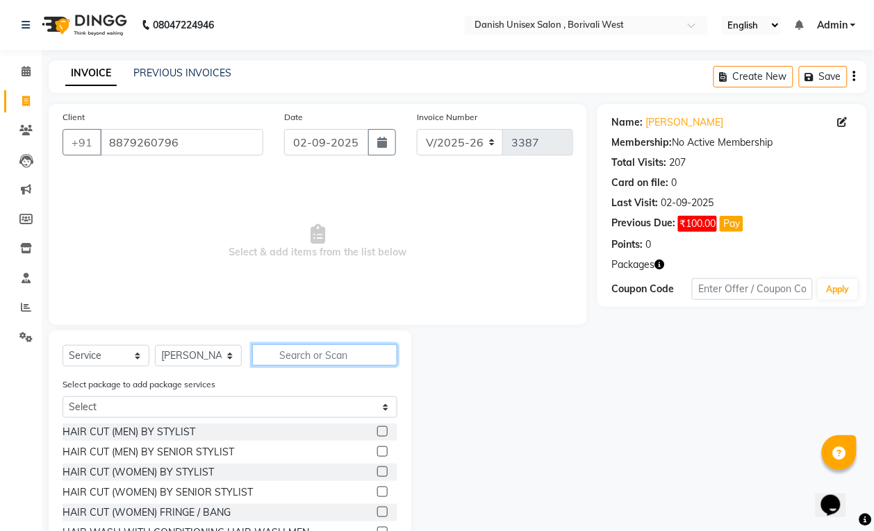
click at [328, 359] on input "text" at bounding box center [324, 356] width 145 height 22
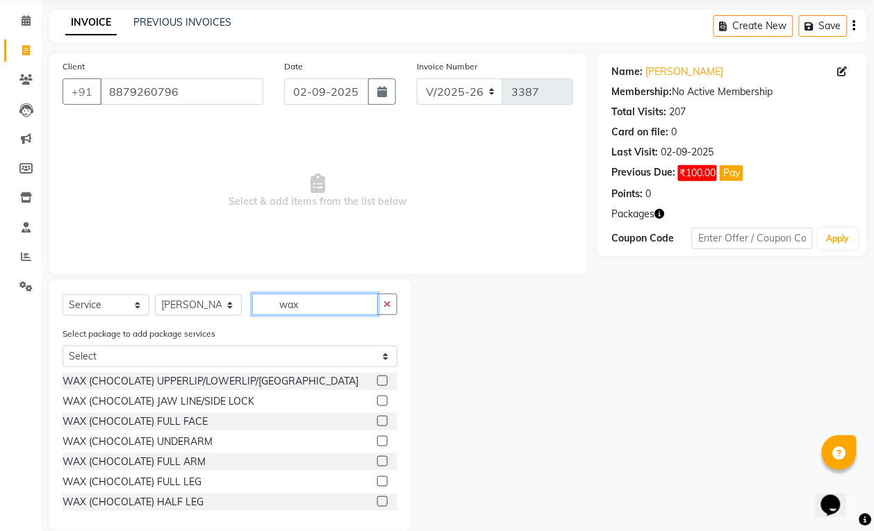
scroll to position [71, 0]
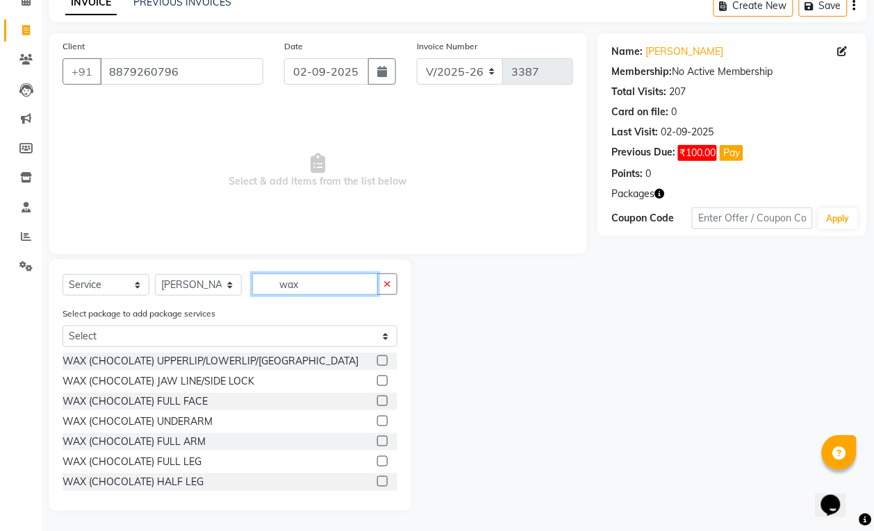
type input "wax"
click at [377, 417] on label at bounding box center [382, 421] width 10 height 10
click at [377, 417] on input "checkbox" at bounding box center [381, 421] width 9 height 9
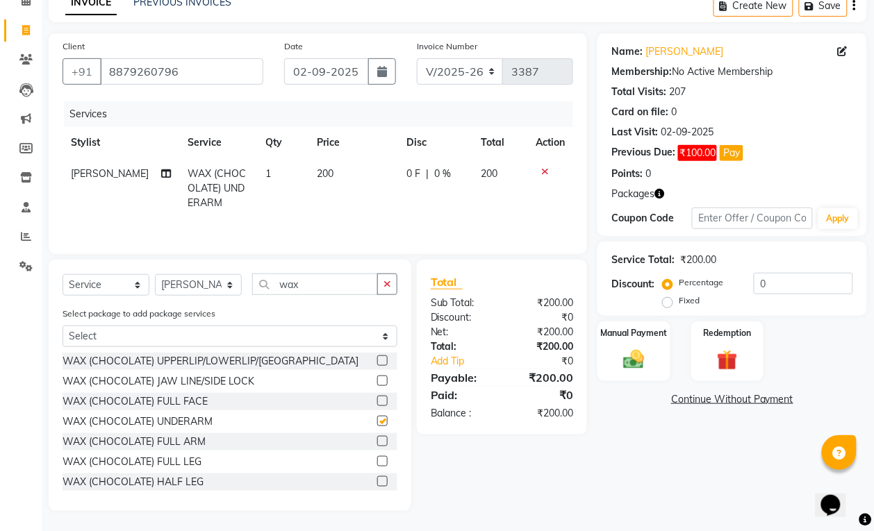
checkbox input "false"
click at [604, 351] on div "Manual Payment" at bounding box center [634, 351] width 76 height 63
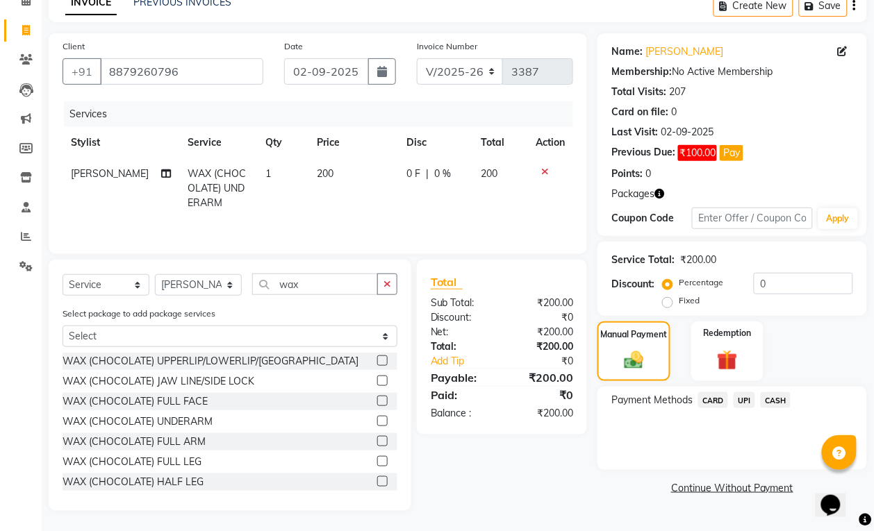
click at [773, 395] on span "CASH" at bounding box center [776, 400] width 30 height 16
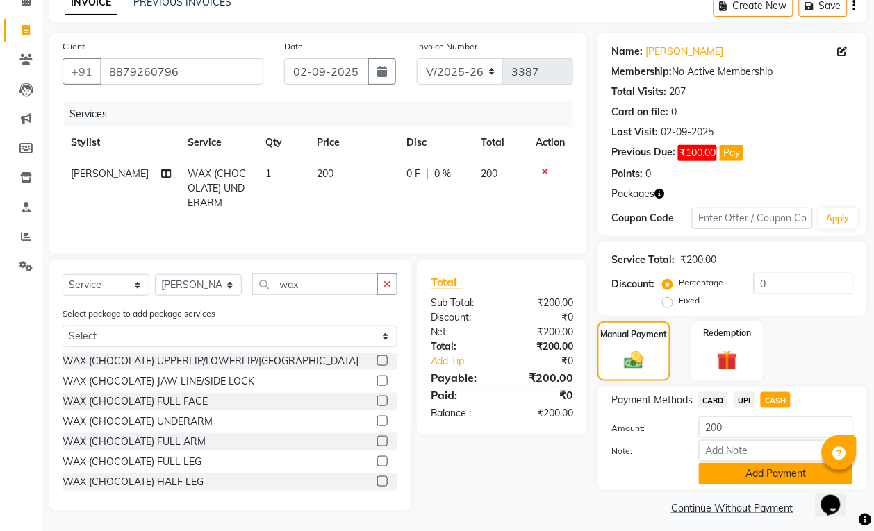
click at [773, 467] on button "Add Payment" at bounding box center [776, 474] width 154 height 22
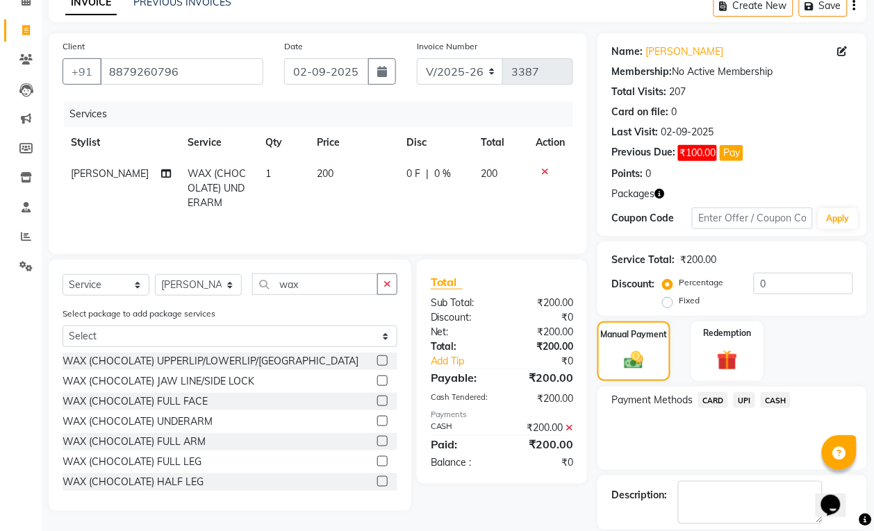
scroll to position [139, 0]
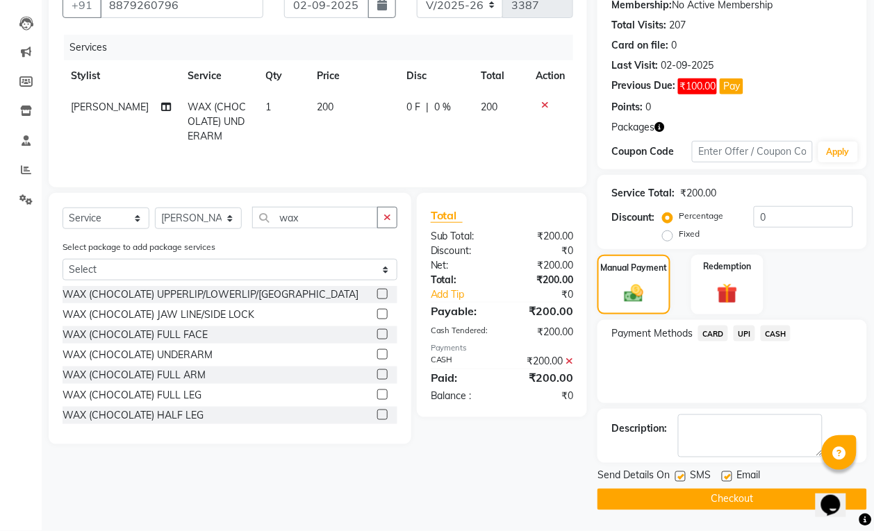
click at [747, 502] on button "Checkout" at bounding box center [732, 500] width 270 height 22
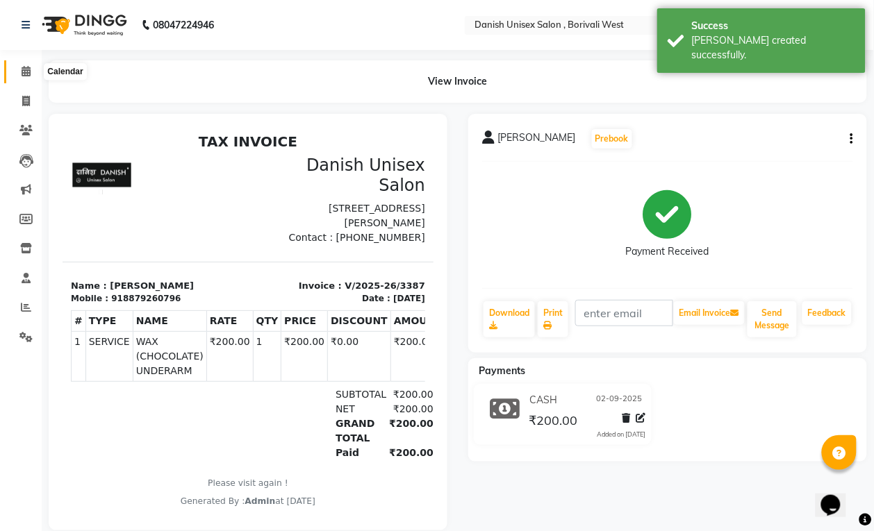
click at [22, 72] on icon at bounding box center [26, 71] width 9 height 10
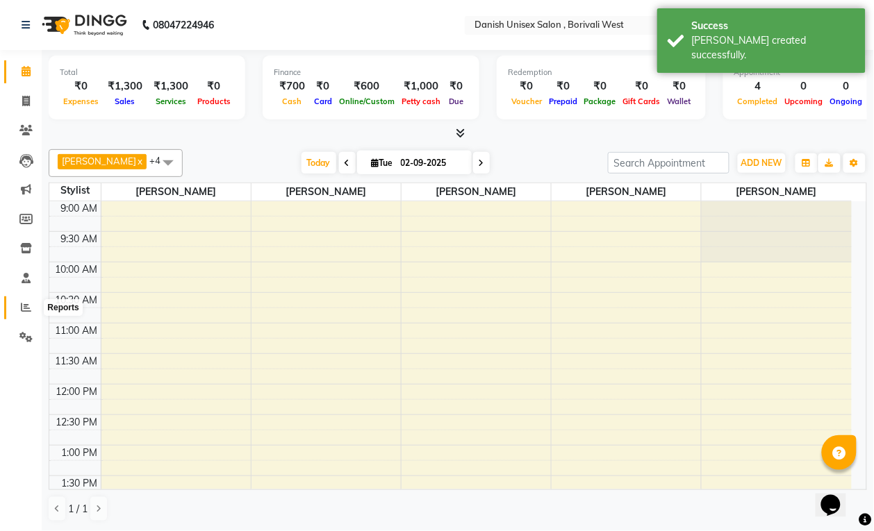
click at [28, 313] on icon at bounding box center [26, 307] width 10 height 10
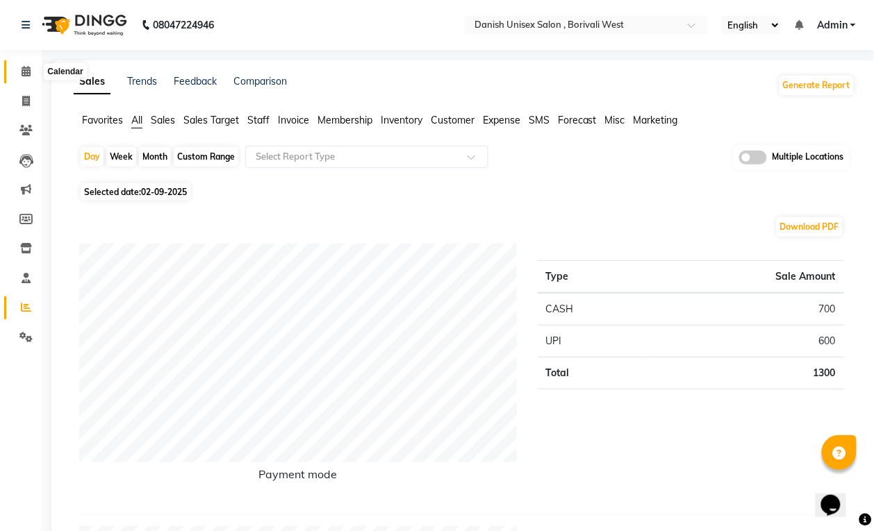
click at [23, 70] on icon at bounding box center [26, 71] width 9 height 10
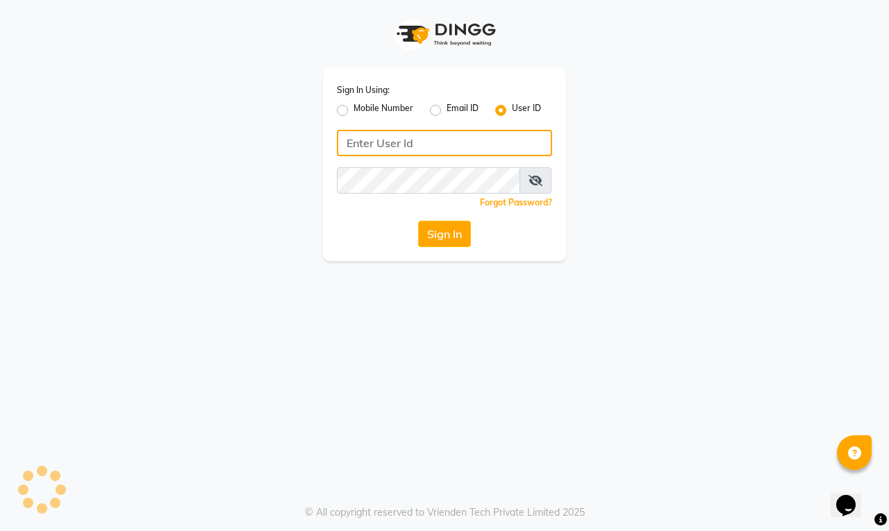
type input "[PERSON_NAME]"
